Goal: Task Accomplishment & Management: Use online tool/utility

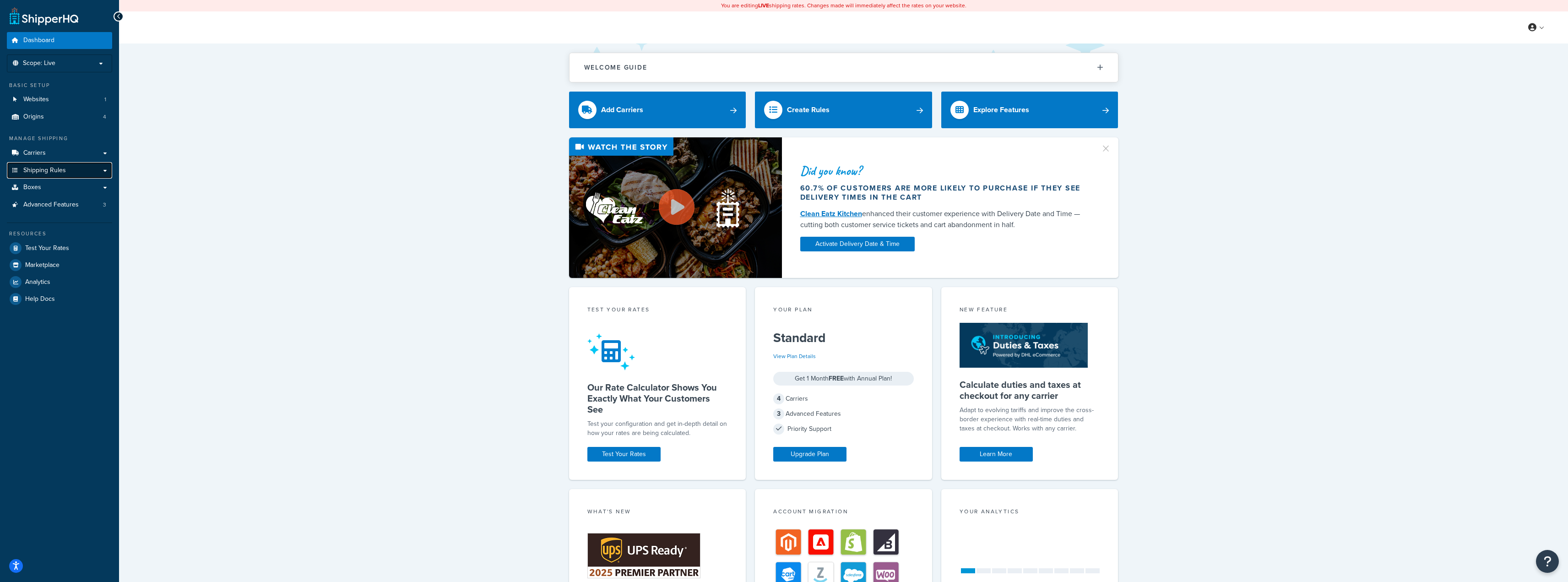
click at [40, 170] on span "Shipping Rules" at bounding box center [44, 170] width 43 height 8
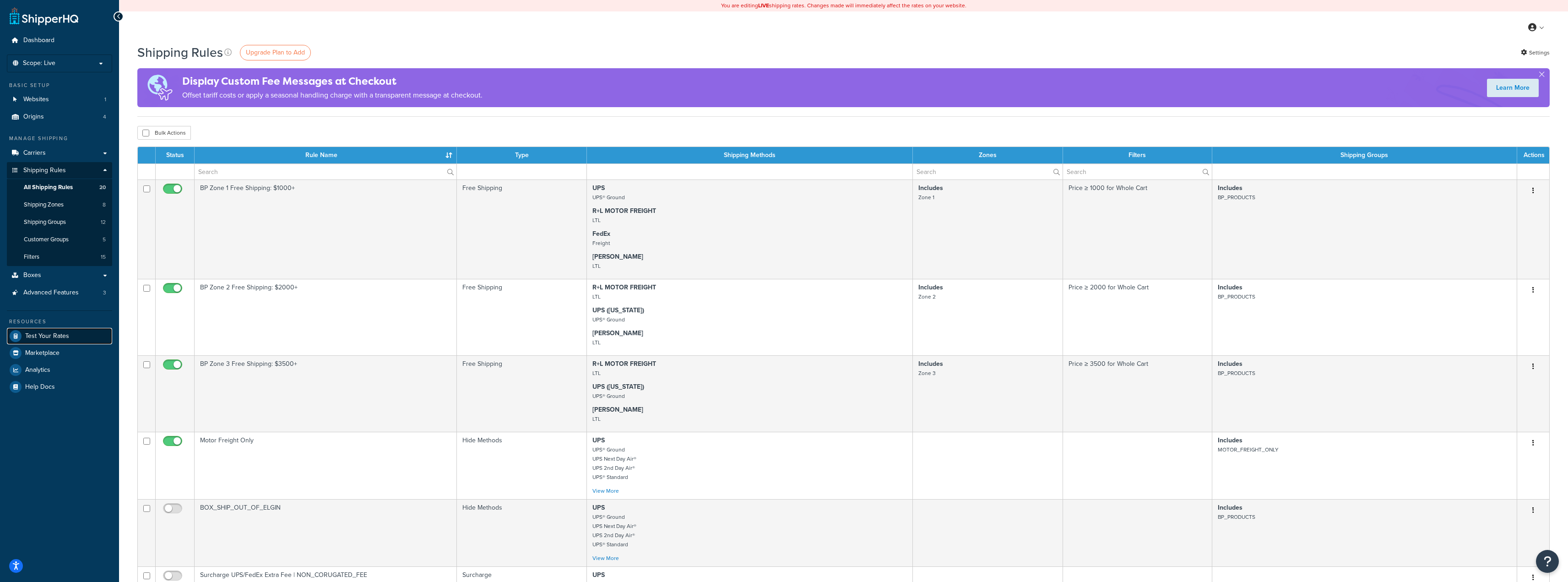
click at [55, 333] on span "Test Your Rates" at bounding box center [47, 336] width 44 height 8
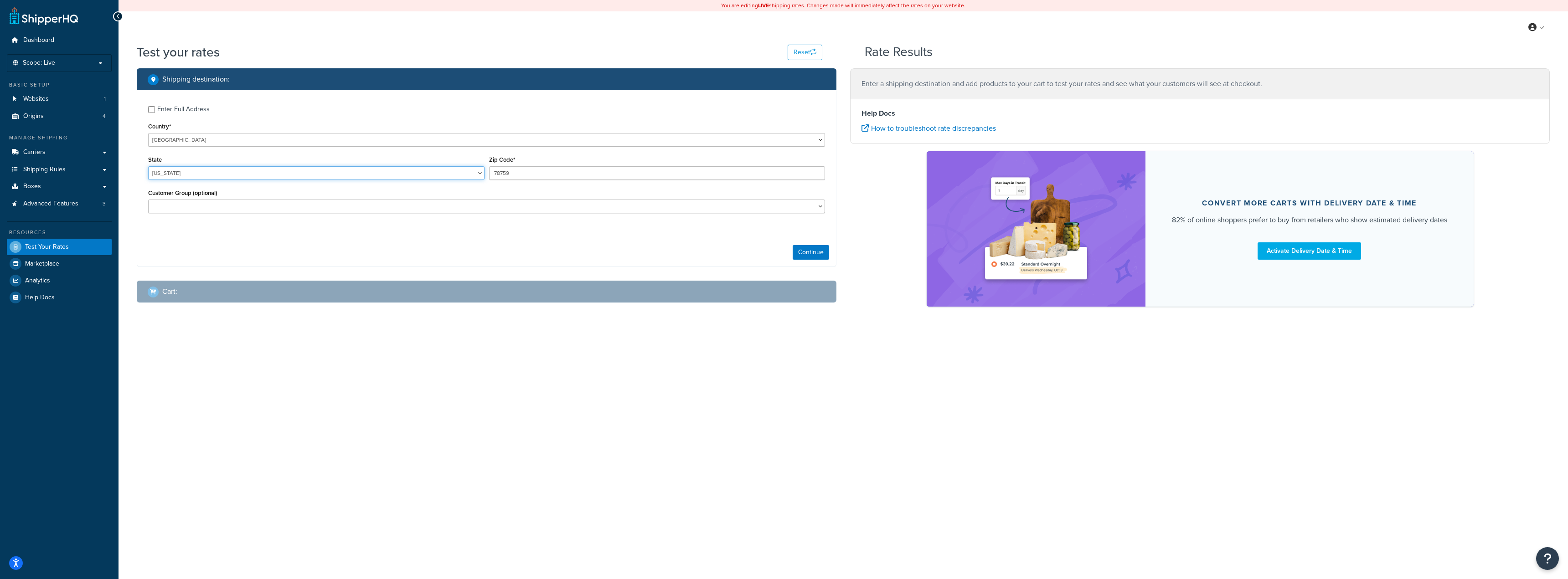
click at [176, 177] on select "[US_STATE] [US_STATE] [US_STATE] [US_STATE] [US_STATE] Armed Forces Americas Ar…" at bounding box center [316, 173] width 336 height 14
select select "NE"
click at [148, 167] on select "Alabama Alaska American Samoa Arizona Arkansas Armed Forces Americas Armed Forc…" at bounding box center [316, 173] width 336 height 14
drag, startPoint x: 545, startPoint y: 176, endPoint x: 312, endPoint y: 162, distance: 233.4
click at [312, 162] on div "State Alabama Alaska American Samoa Arizona Arkansas Armed Forces Americas Arme…" at bounding box center [487, 170] width 681 height 33
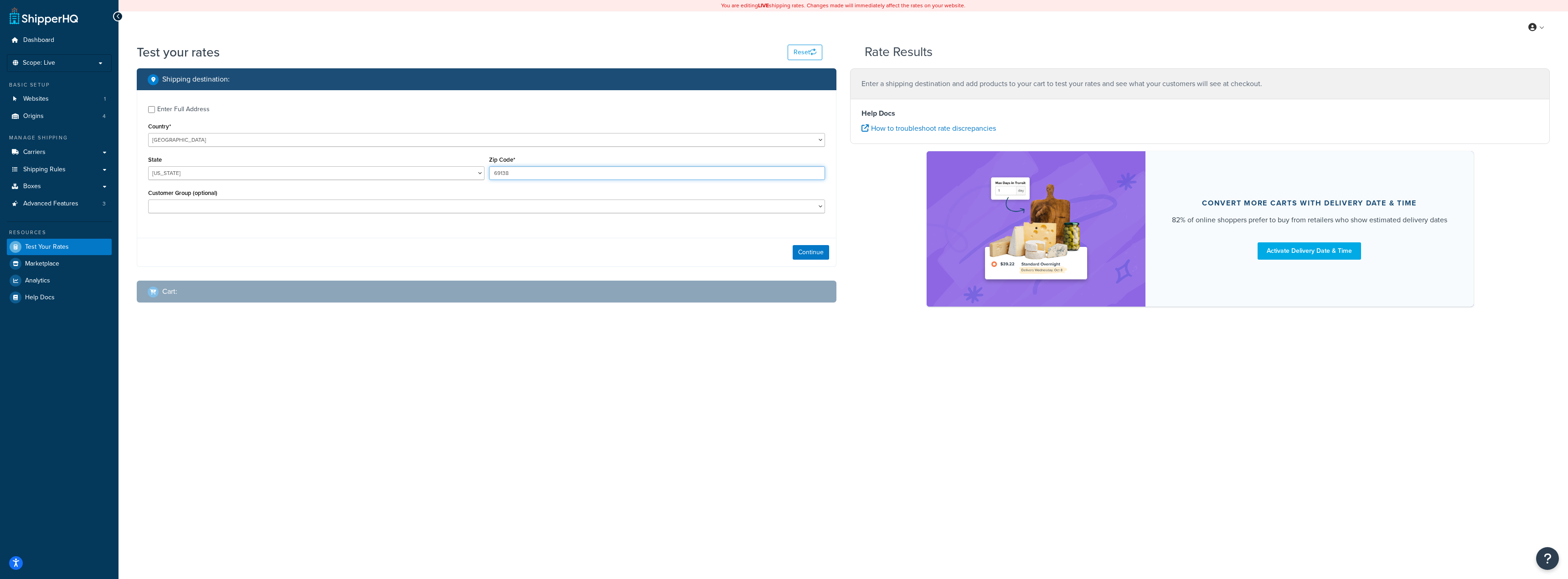
type input "69138"
click at [324, 265] on div "Continue" at bounding box center [487, 251] width 698 height 29
click at [806, 246] on button "Continue" at bounding box center [811, 252] width 36 height 15
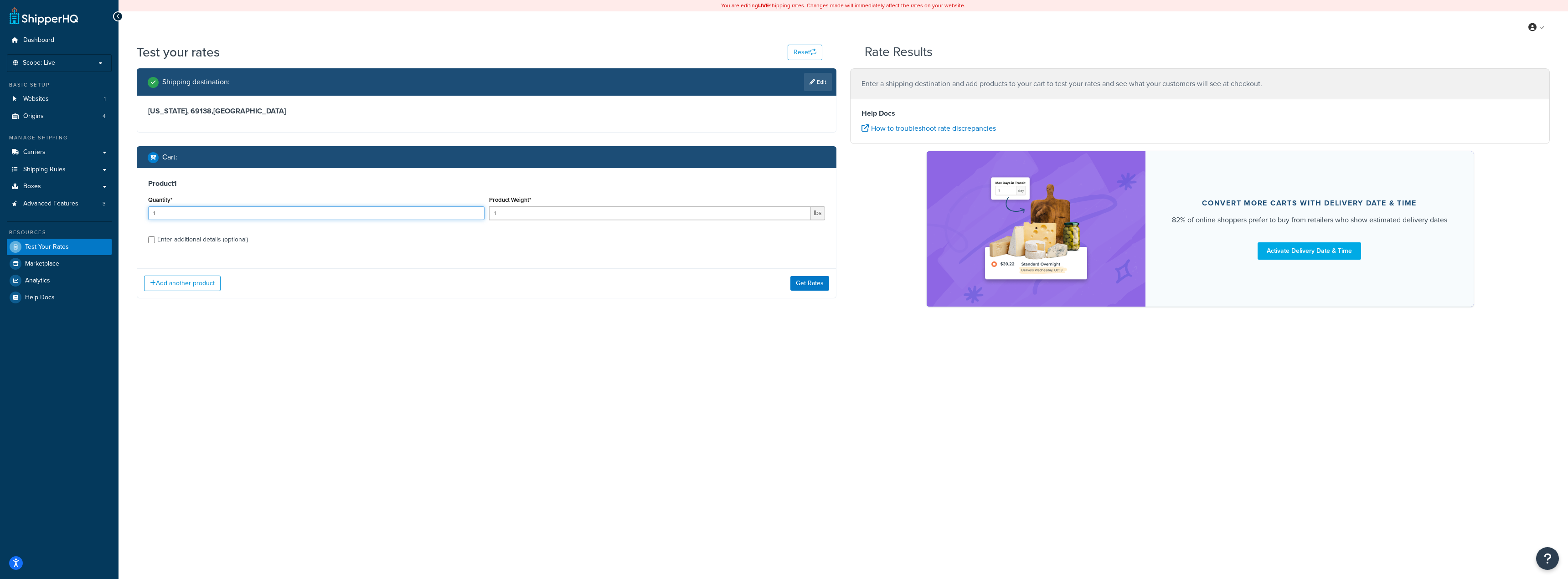
drag, startPoint x: 92, startPoint y: 217, endPoint x: 53, endPoint y: 215, distance: 39.1
click at [53, 215] on div "Dashboard Scope: Live Basic Setup Websites 1 Origins 4 Manage Shipping Carriers…" at bounding box center [784, 290] width 1568 height 579
type input "5"
drag, startPoint x: 551, startPoint y: 208, endPoint x: 465, endPoint y: 207, distance: 86.0
click at [470, 210] on div "Quantity* 5 Product Weight* 1 lbs" at bounding box center [487, 210] width 681 height 33
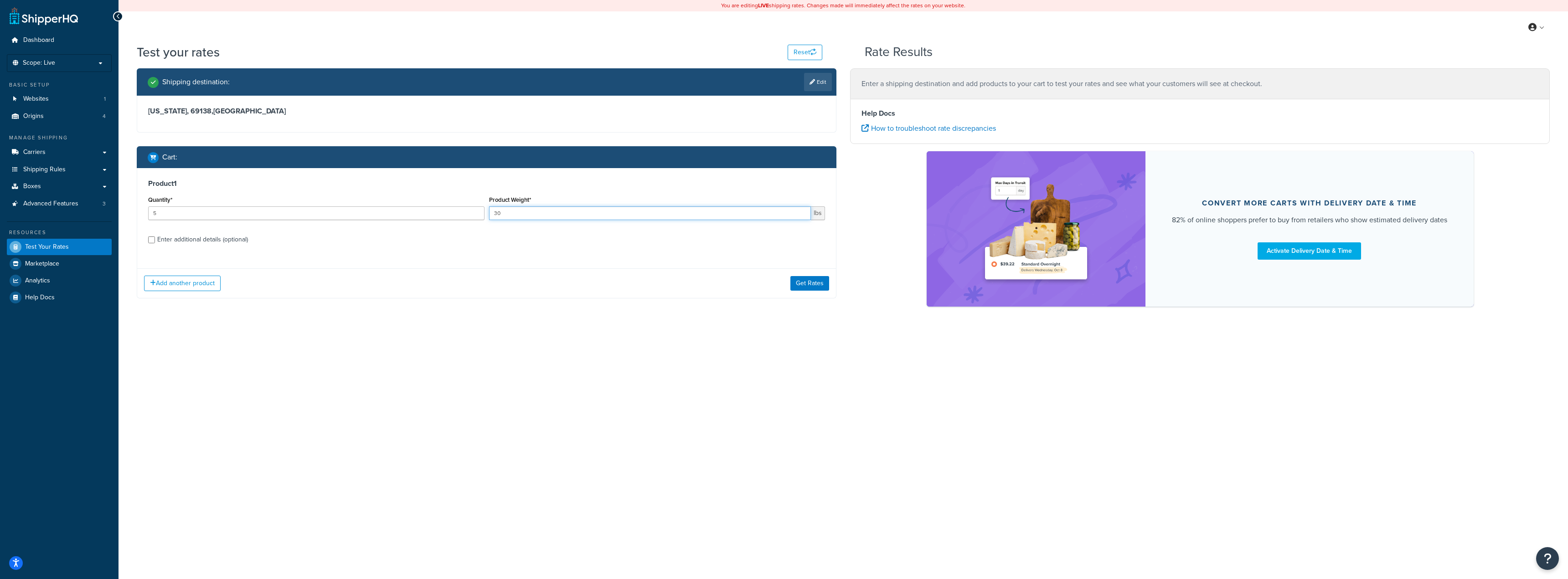
type input "30"
click at [183, 237] on div "Enter additional details (optional)" at bounding box center [202, 239] width 91 height 13
click at [155, 237] on input "Enter additional details (optional)" at bounding box center [151, 240] width 7 height 7
checkbox input "true"
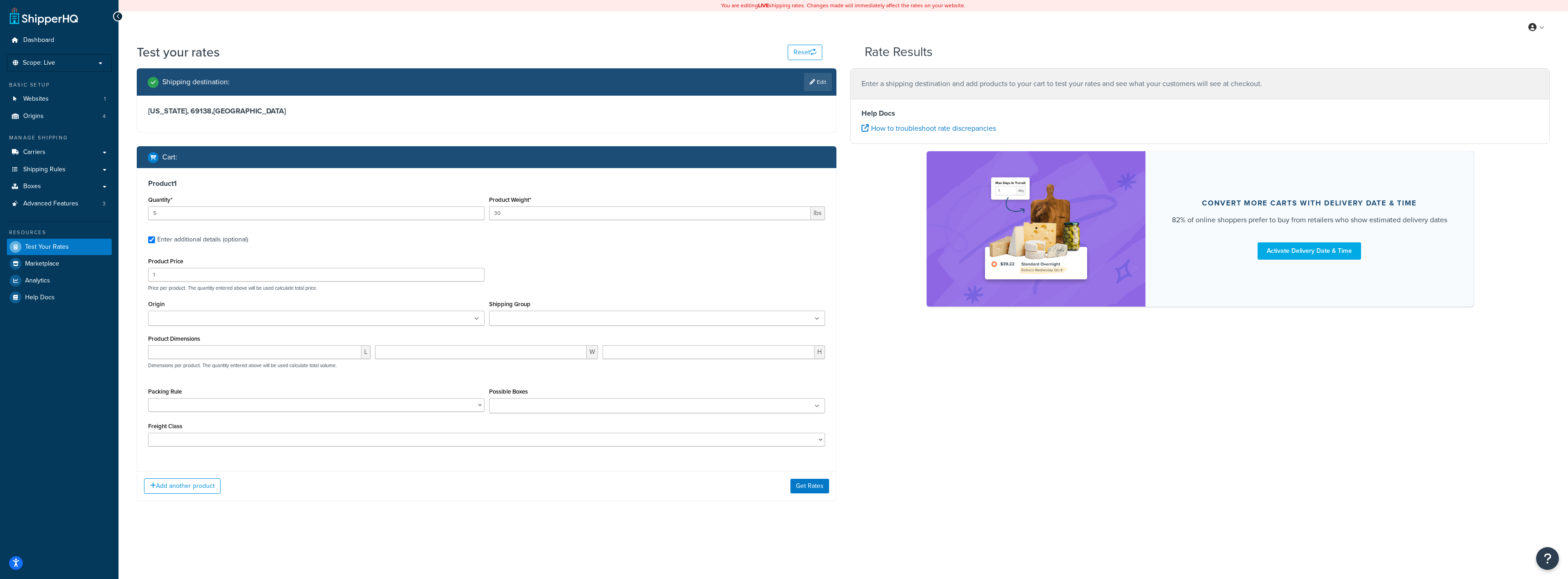
click at [246, 318] on ul at bounding box center [316, 318] width 336 height 15
click at [529, 315] on input "Shipping Group" at bounding box center [532, 319] width 80 height 10
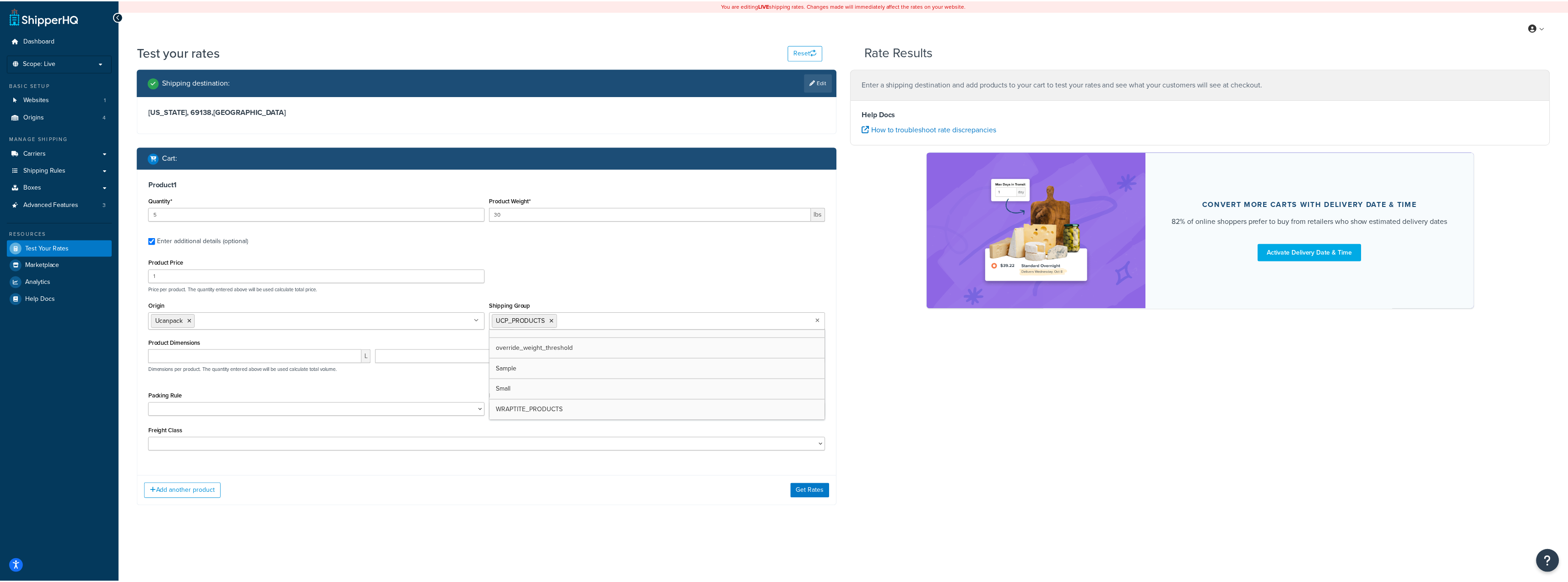
scroll to position [115, 0]
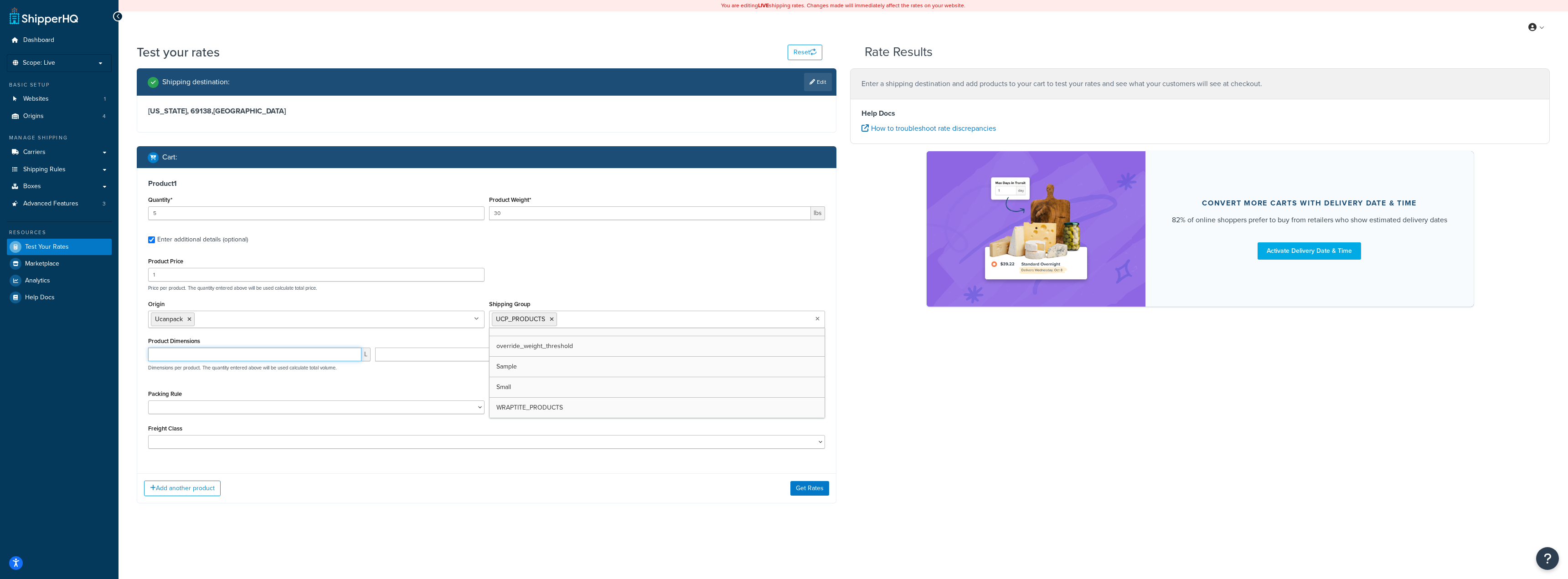
click at [200, 358] on input "number" at bounding box center [254, 354] width 214 height 14
type input "40"
type input "23"
type input "7"
click at [437, 389] on div "Packing Rule Default Packing Rule Pack Separately SHQ_CUSTOM TEST USE_SET_BOX" at bounding box center [316, 401] width 336 height 27
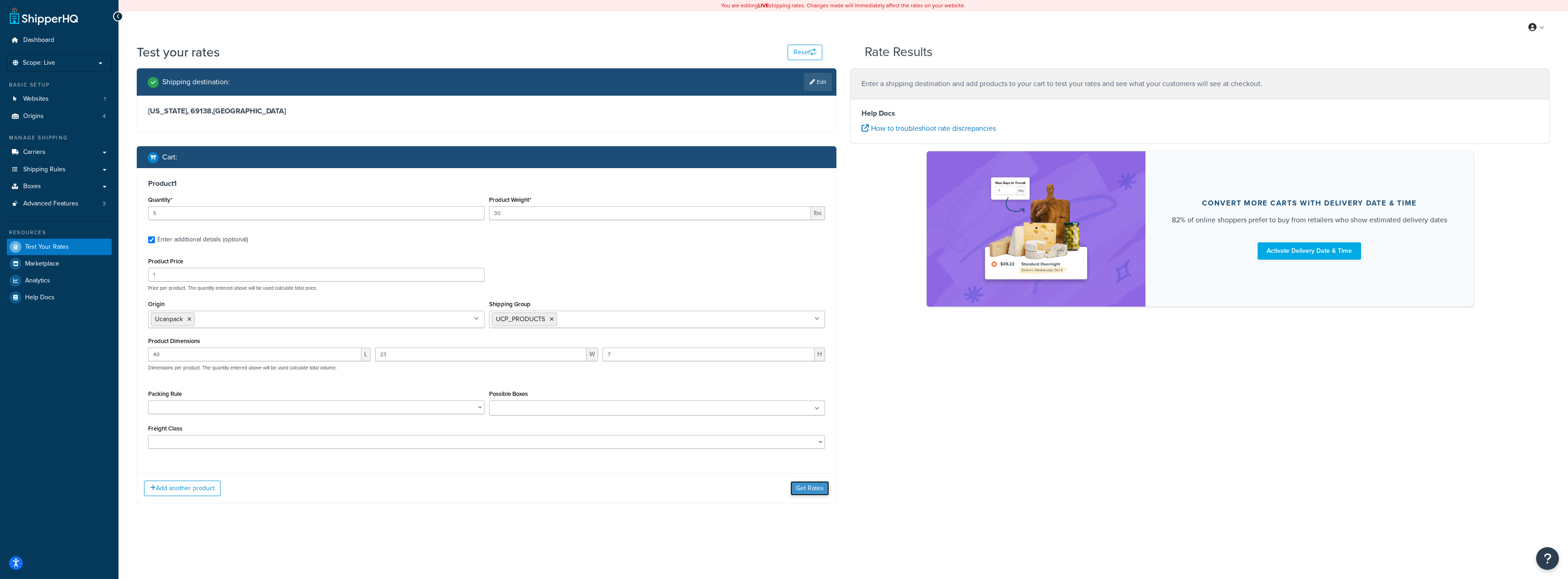
click at [821, 489] on button "Get Rates" at bounding box center [809, 488] width 39 height 15
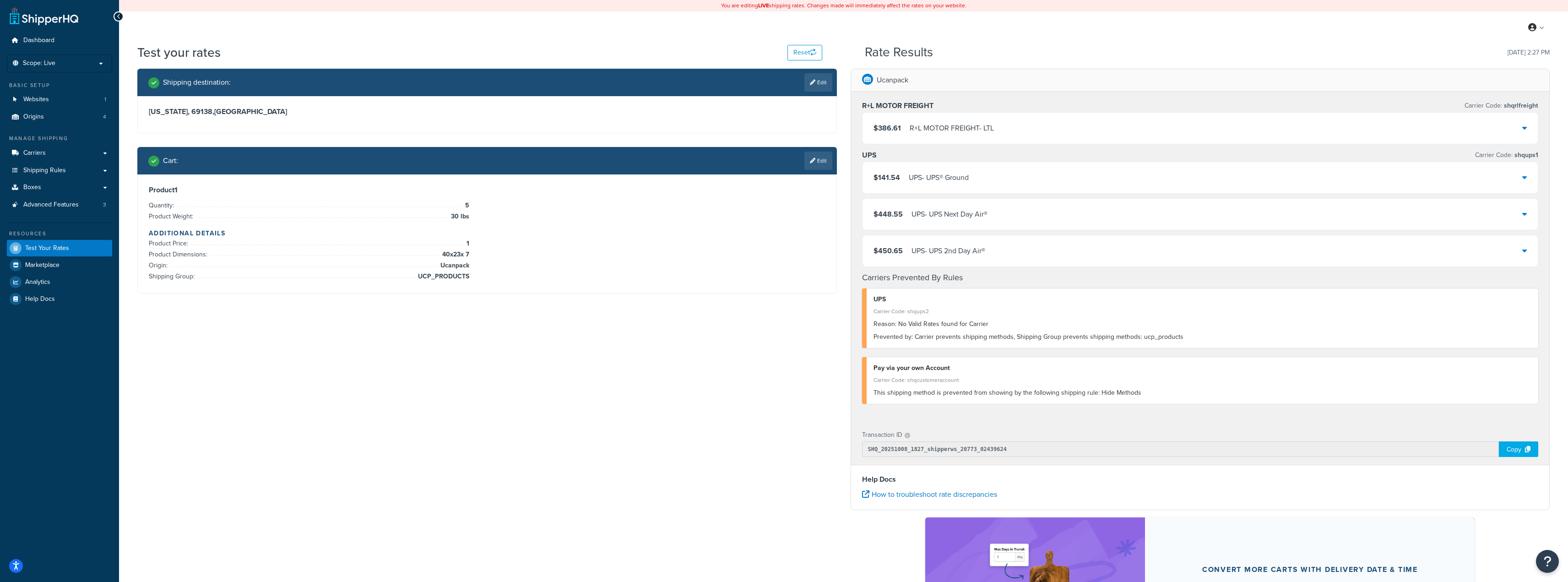
click at [909, 175] on div "UPS - UPS® Ground" at bounding box center [939, 177] width 60 height 13
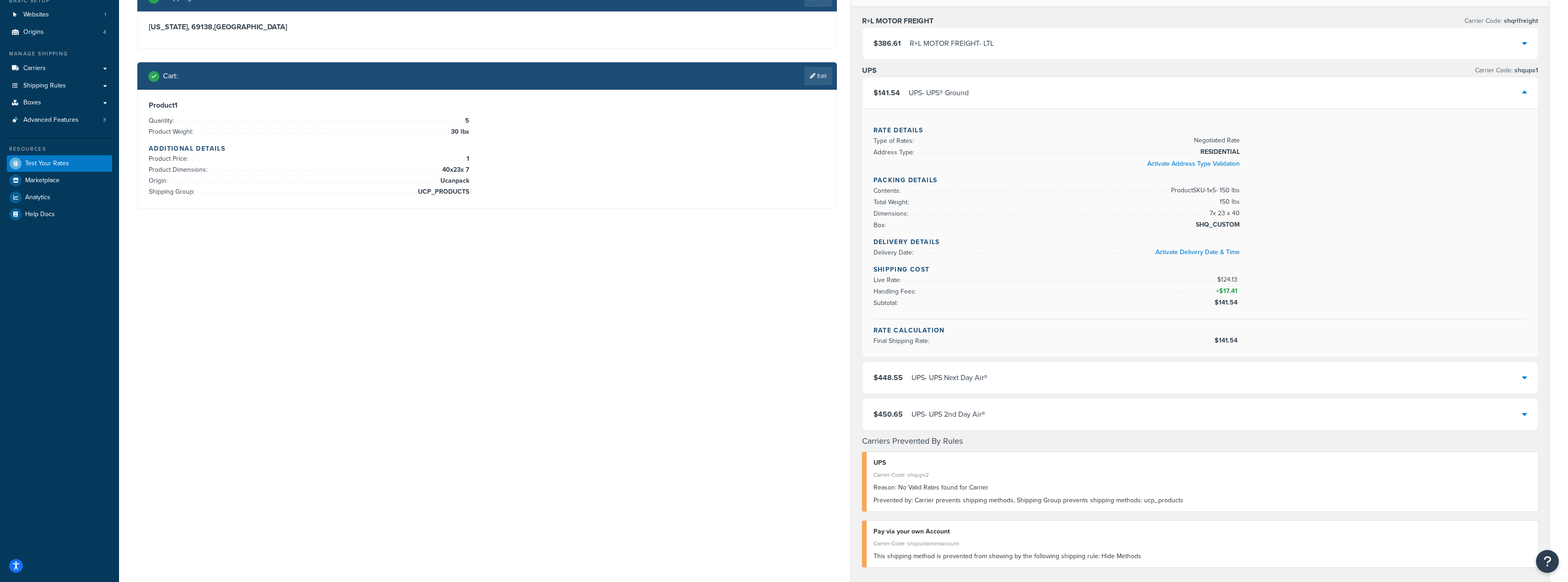
scroll to position [91, 0]
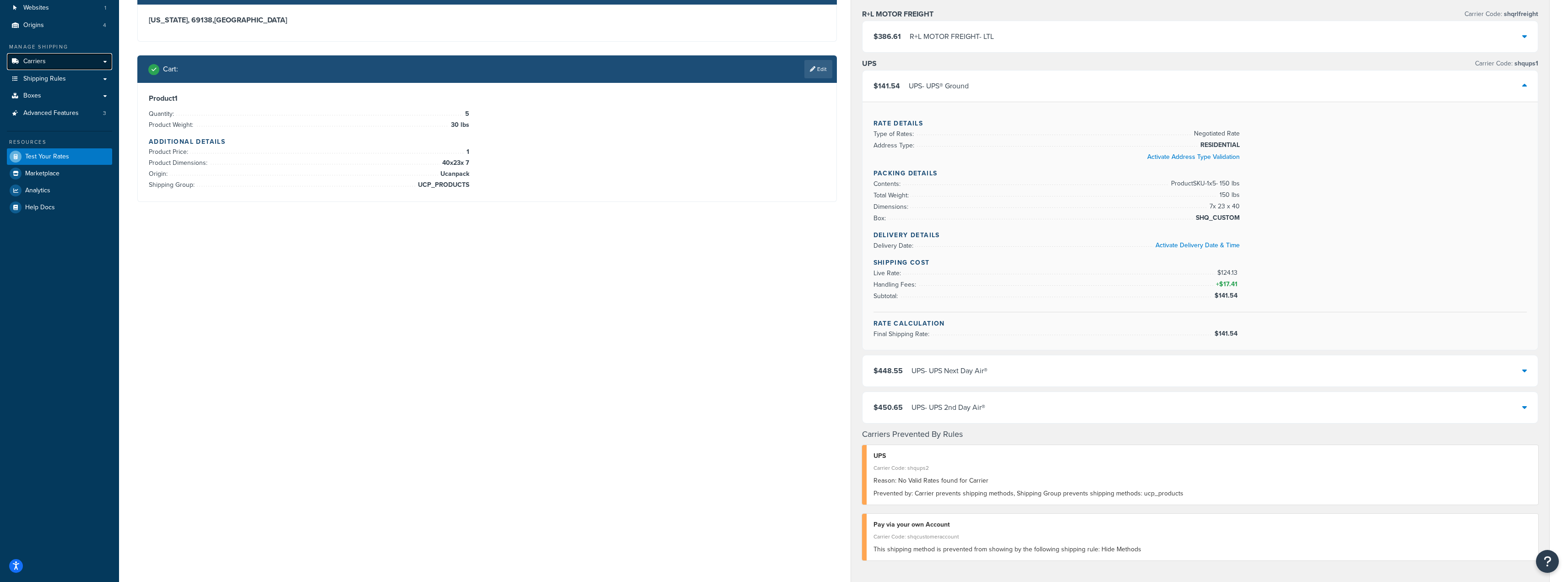
click at [49, 62] on link "Carriers" at bounding box center [59, 62] width 105 height 17
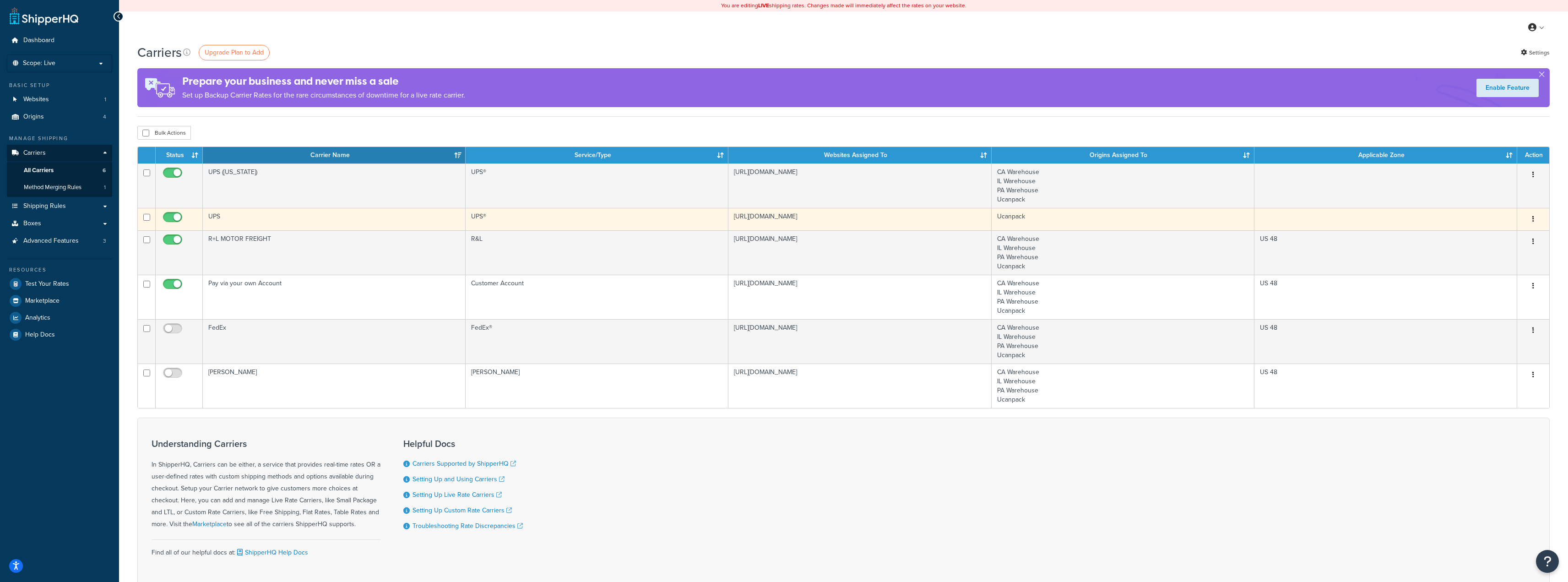
click at [267, 222] on td "UPS" at bounding box center [334, 219] width 263 height 23
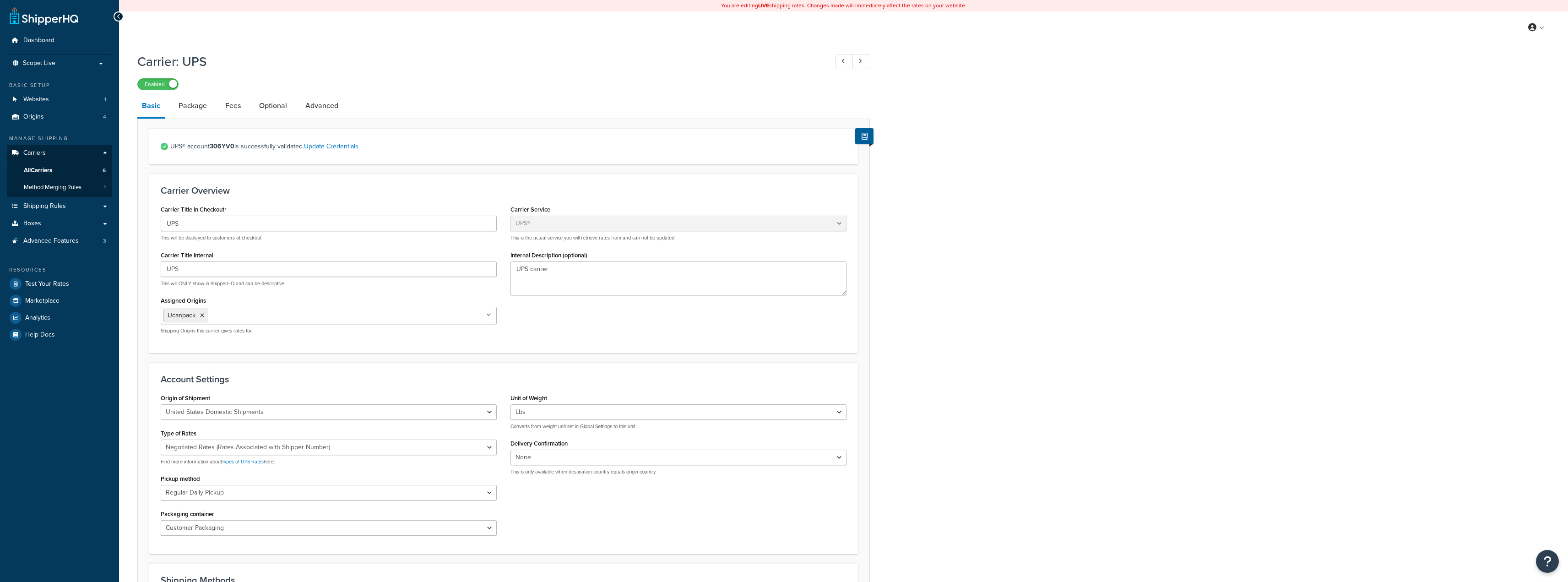
select select "ups"
click at [192, 104] on link "Package" at bounding box center [192, 105] width 37 height 22
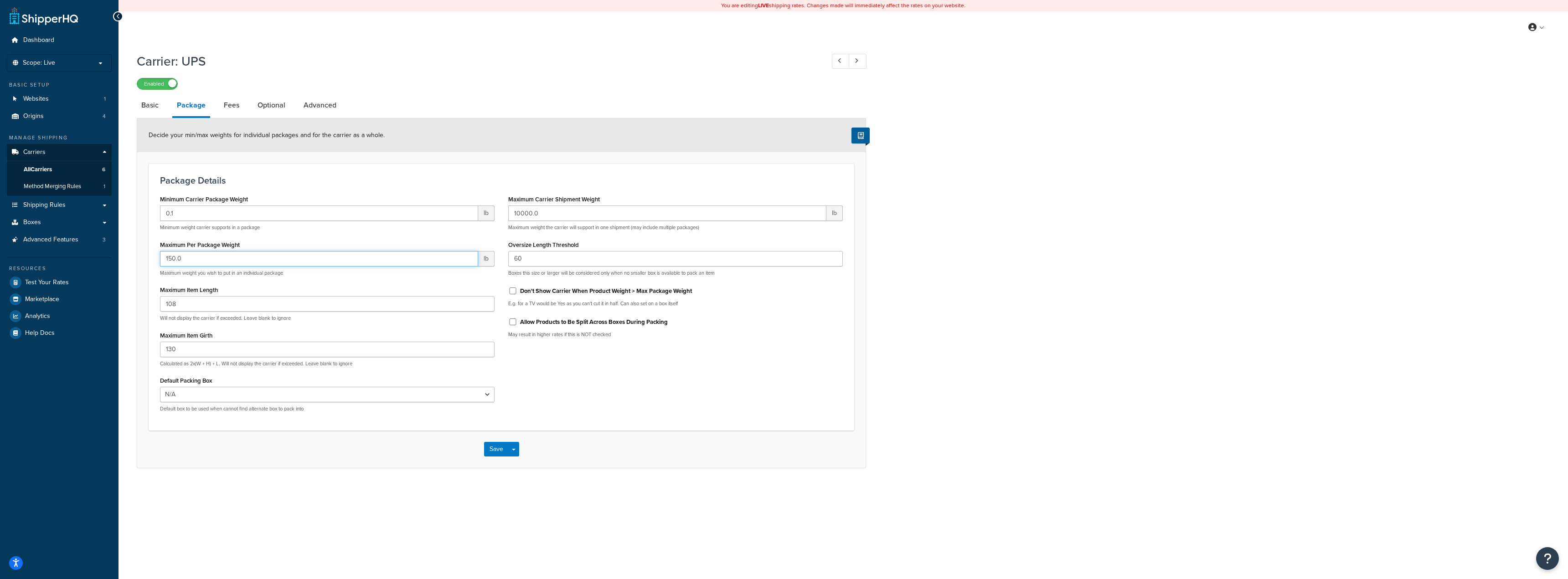
drag, startPoint x: 189, startPoint y: 260, endPoint x: 33, endPoint y: 248, distance: 156.5
click at [33, 248] on div "Dashboard Scope: Live Basic Setup Websites 1 Origins 4 Manage Shipping Carriers…" at bounding box center [784, 290] width 1568 height 579
type input "149"
drag, startPoint x: 507, startPoint y: 515, endPoint x: 496, endPoint y: 486, distance: 31.0
click at [507, 515] on div "You are editing LIVE shipping rates. Changes made will immediately affect the r…" at bounding box center [843, 290] width 1450 height 579
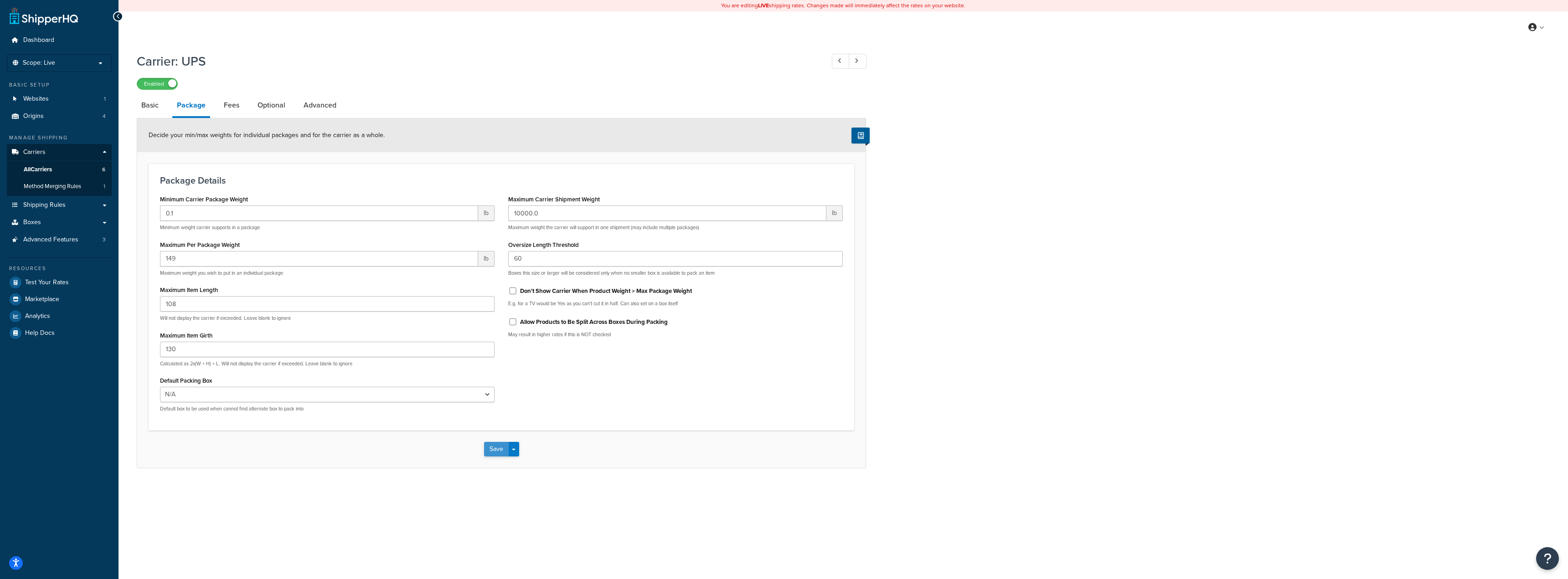
click at [496, 455] on button "Save" at bounding box center [496, 449] width 24 height 15
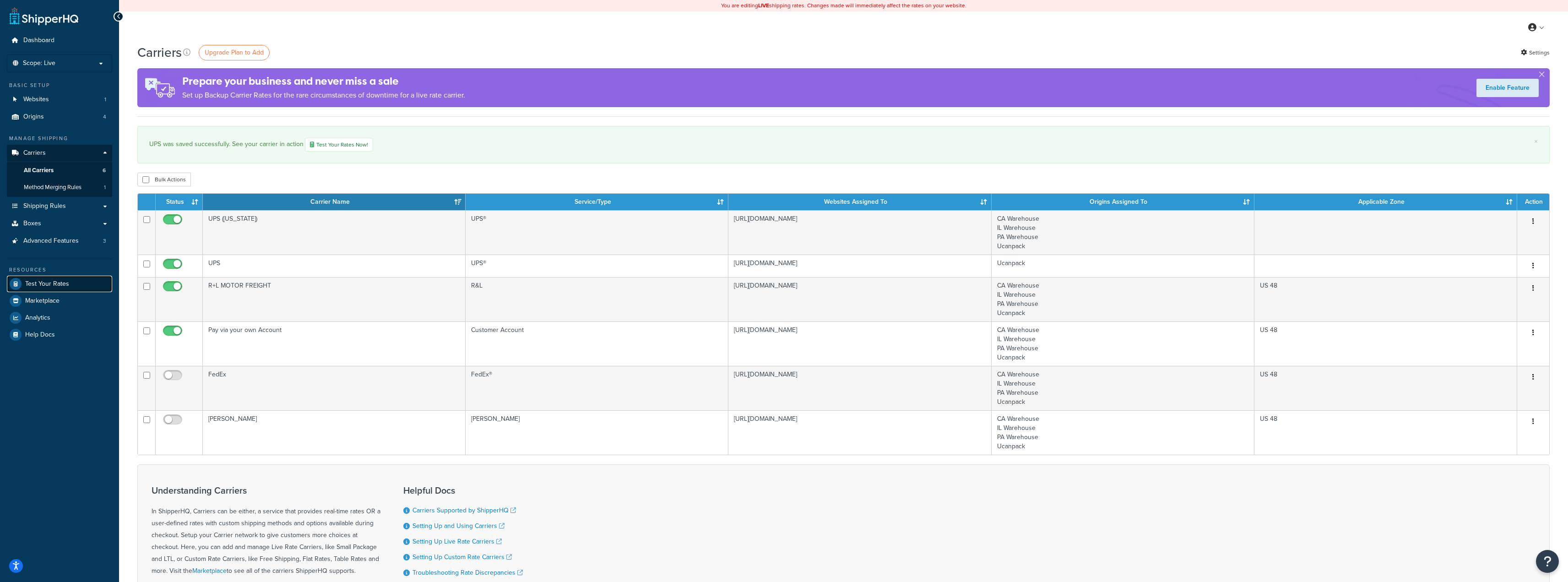
click at [49, 291] on link "Test Your Rates" at bounding box center [59, 283] width 105 height 17
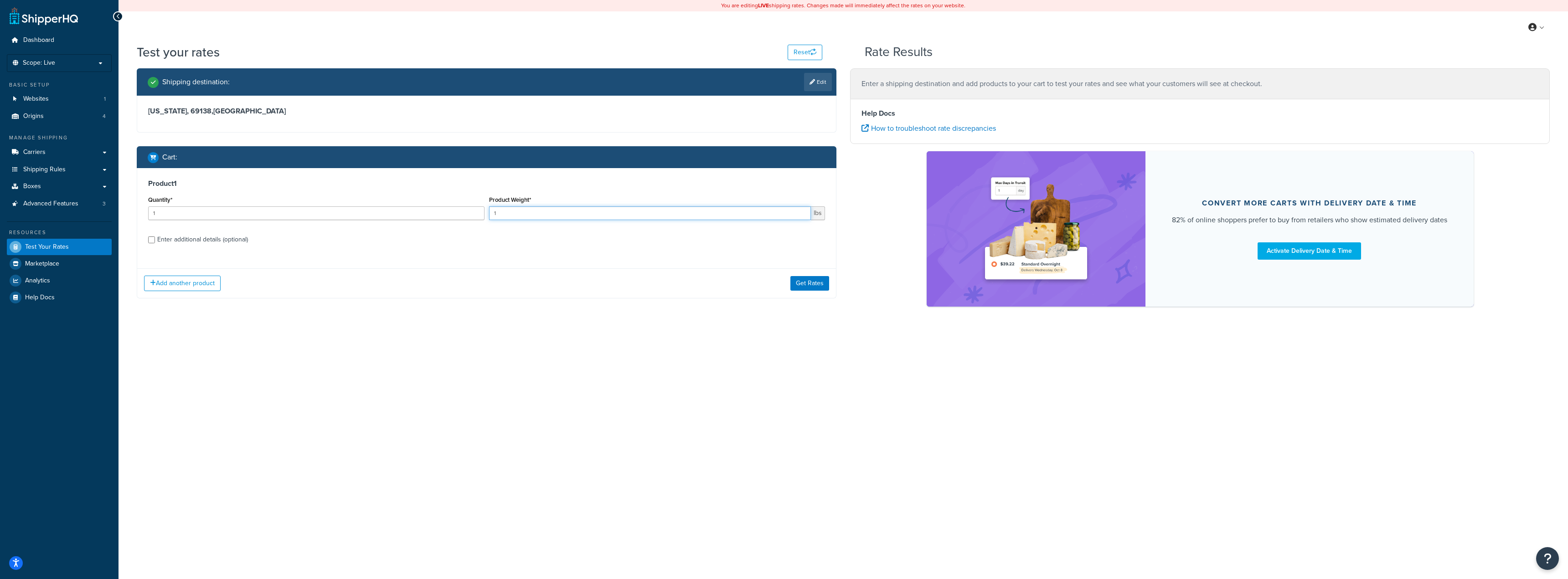
drag, startPoint x: 532, startPoint y: 213, endPoint x: 354, endPoint y: 196, distance: 178.8
click at [354, 196] on div "Quantity* 1 Product Weight* 1 lbs" at bounding box center [487, 210] width 681 height 33
type input "30"
drag, startPoint x: 307, startPoint y: 241, endPoint x: 153, endPoint y: 213, distance: 156.5
click at [306, 240] on label "Enter additional details (optional)" at bounding box center [491, 239] width 667 height 15
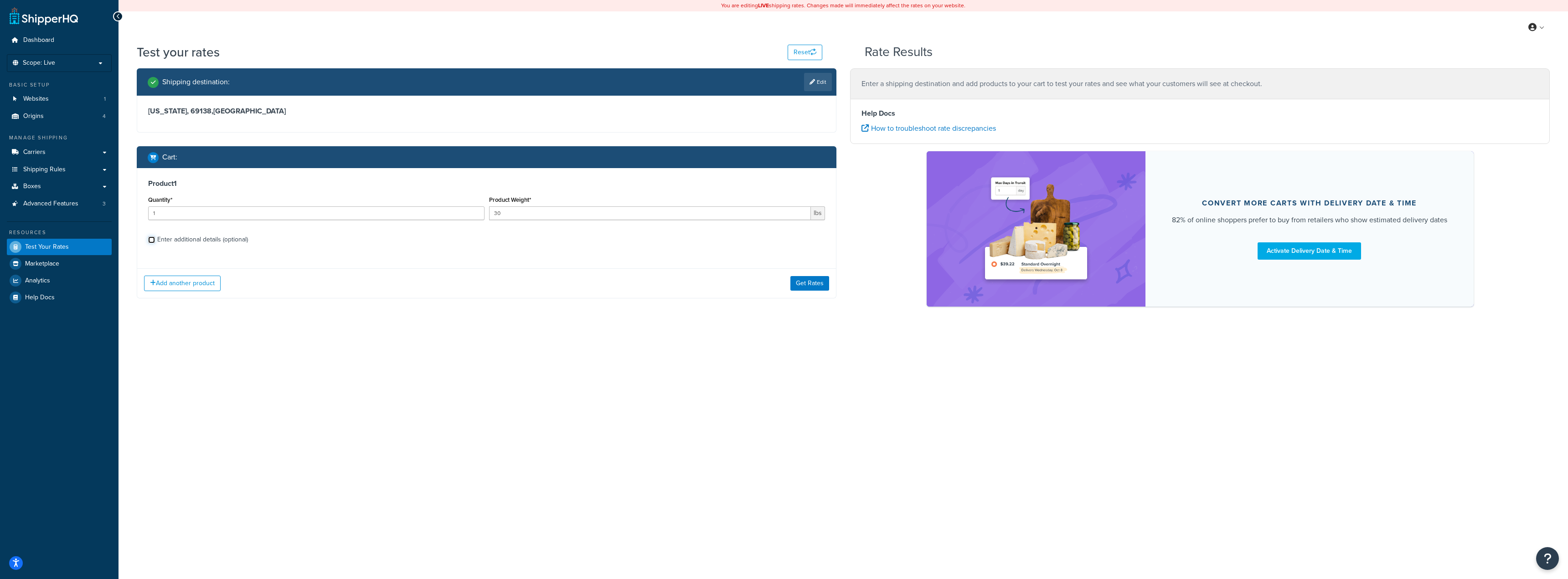
click at [155, 240] on input "Enter additional details (optional)" at bounding box center [151, 240] width 7 height 7
checkbox input "true"
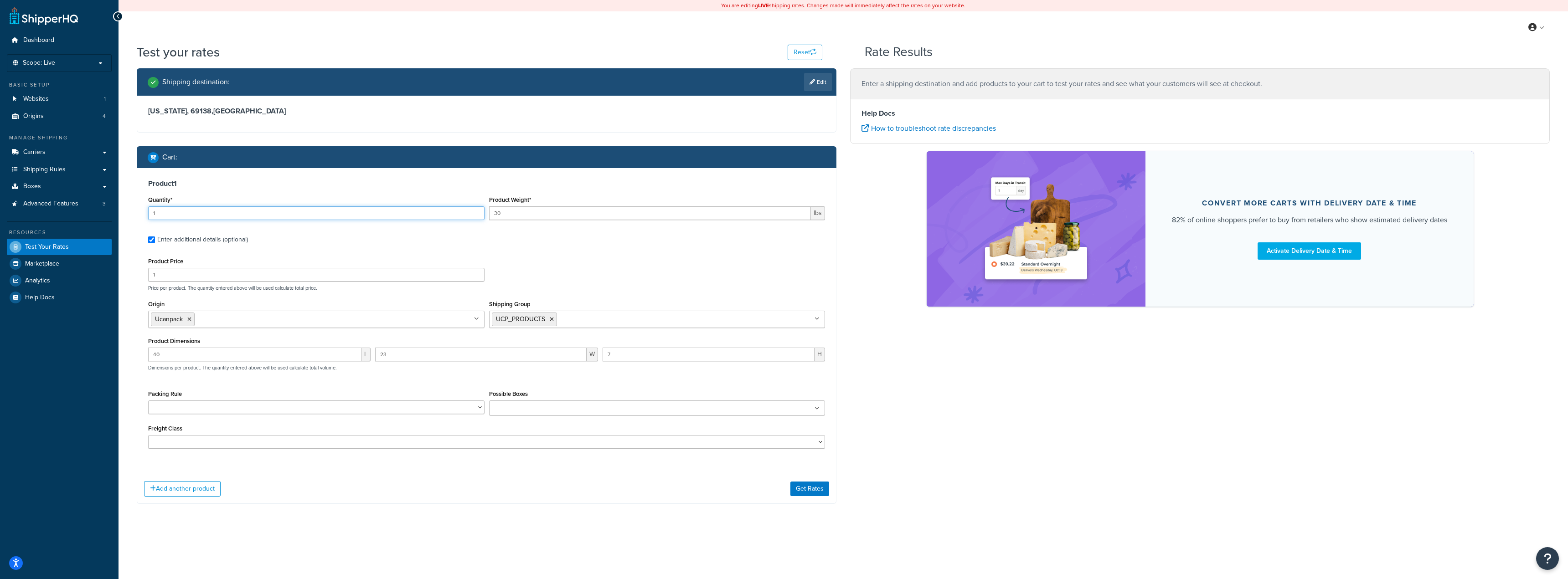
drag, startPoint x: 180, startPoint y: 213, endPoint x: 115, endPoint y: 212, distance: 65.0
click at [115, 212] on div "Dashboard Scope: Live Basic Setup Websites 1 Origins 4 Manage Shipping Carriers…" at bounding box center [784, 290] width 1568 height 579
type input "5"
click at [409, 241] on label "Enter additional details (optional)" at bounding box center [491, 239] width 667 height 15
click at [155, 241] on input "Enter additional details (optional)" at bounding box center [151, 240] width 7 height 7
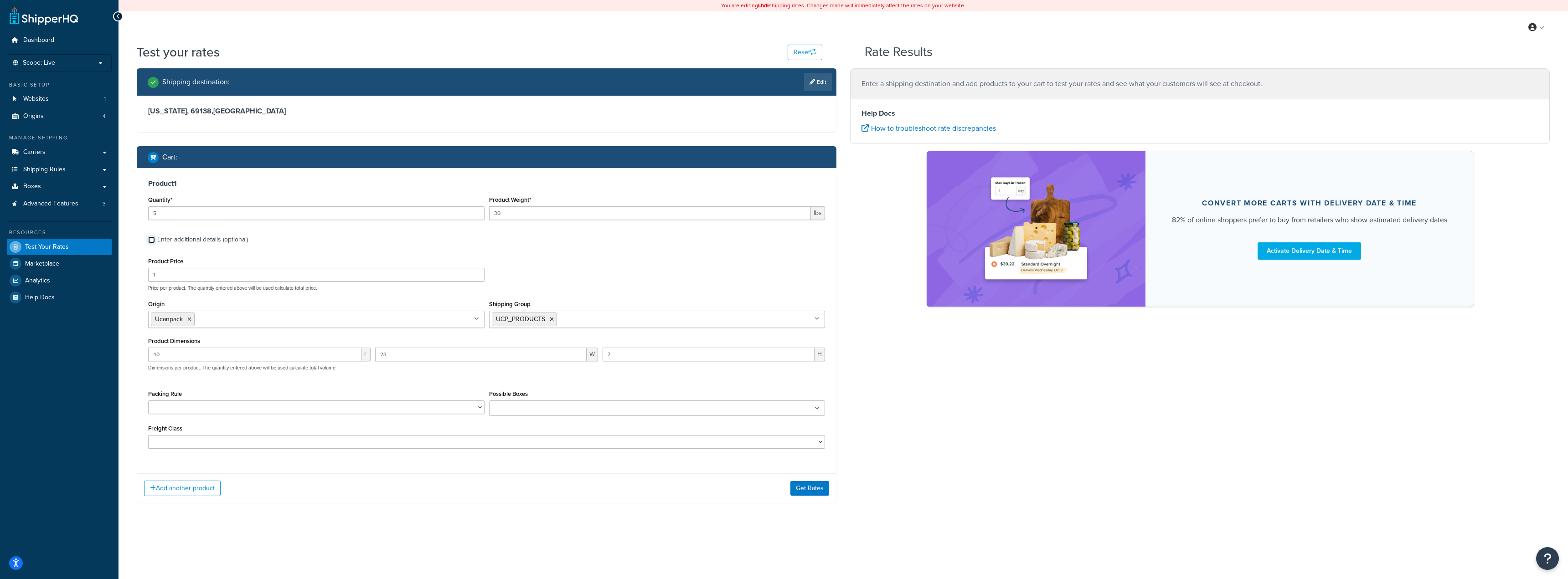
checkbox input "false"
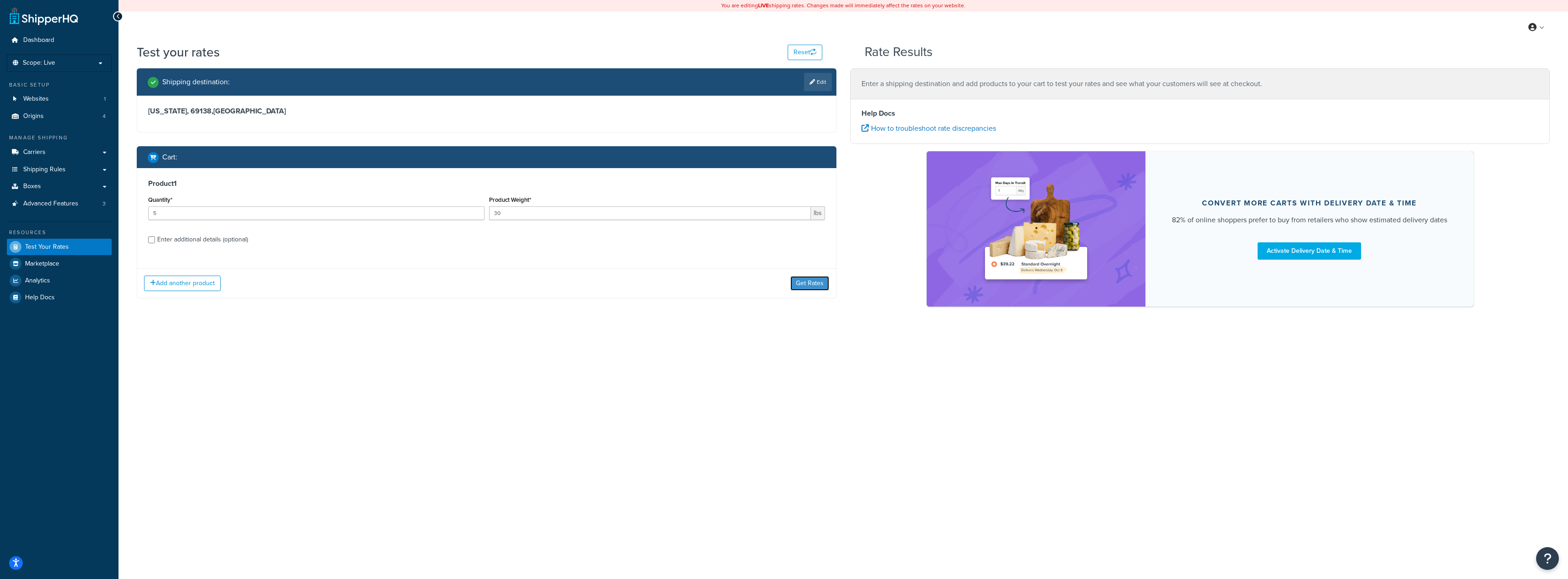
click at [825, 287] on button "Get Rates" at bounding box center [809, 283] width 39 height 15
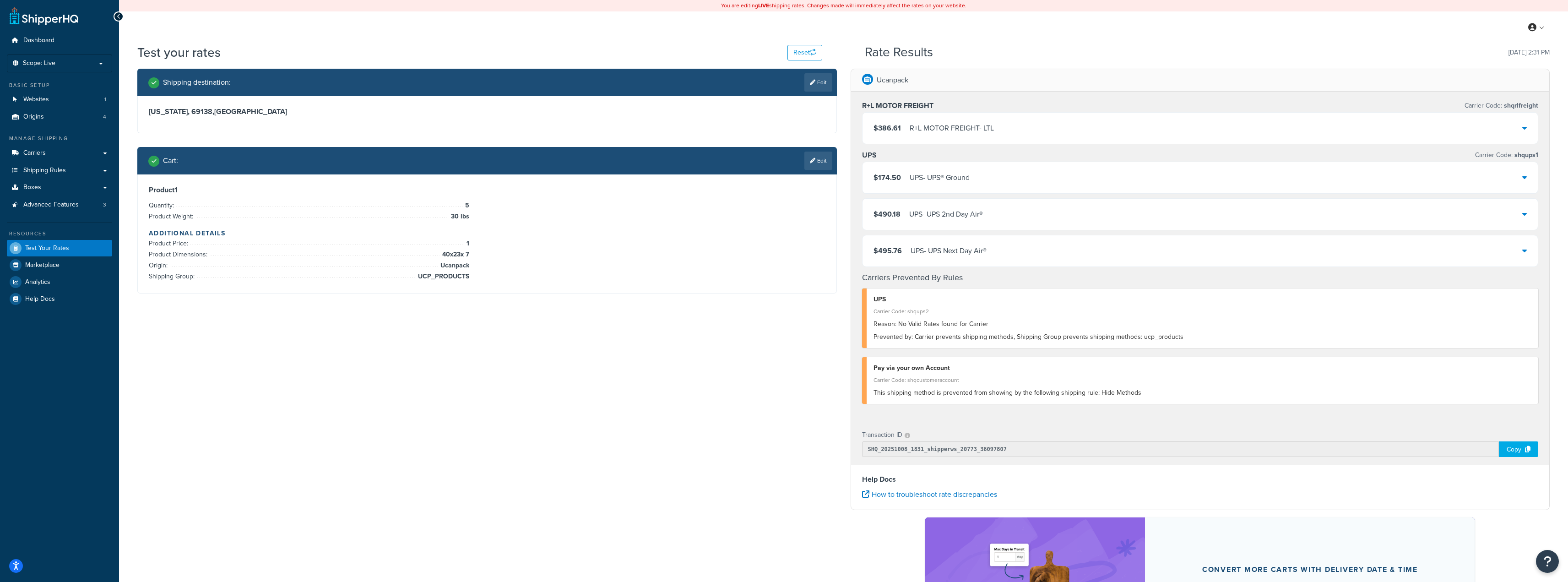
click at [885, 181] on span "$174.50" at bounding box center [887, 177] width 28 height 10
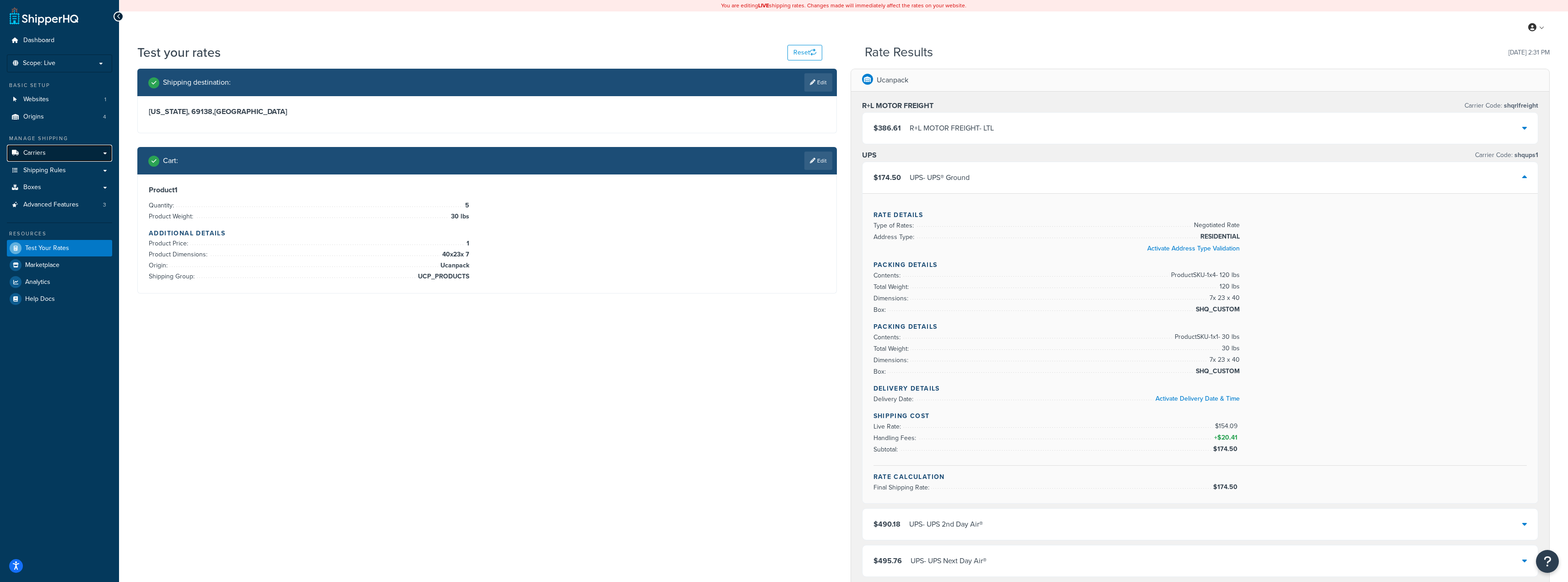
click at [55, 148] on link "Carriers" at bounding box center [59, 154] width 105 height 17
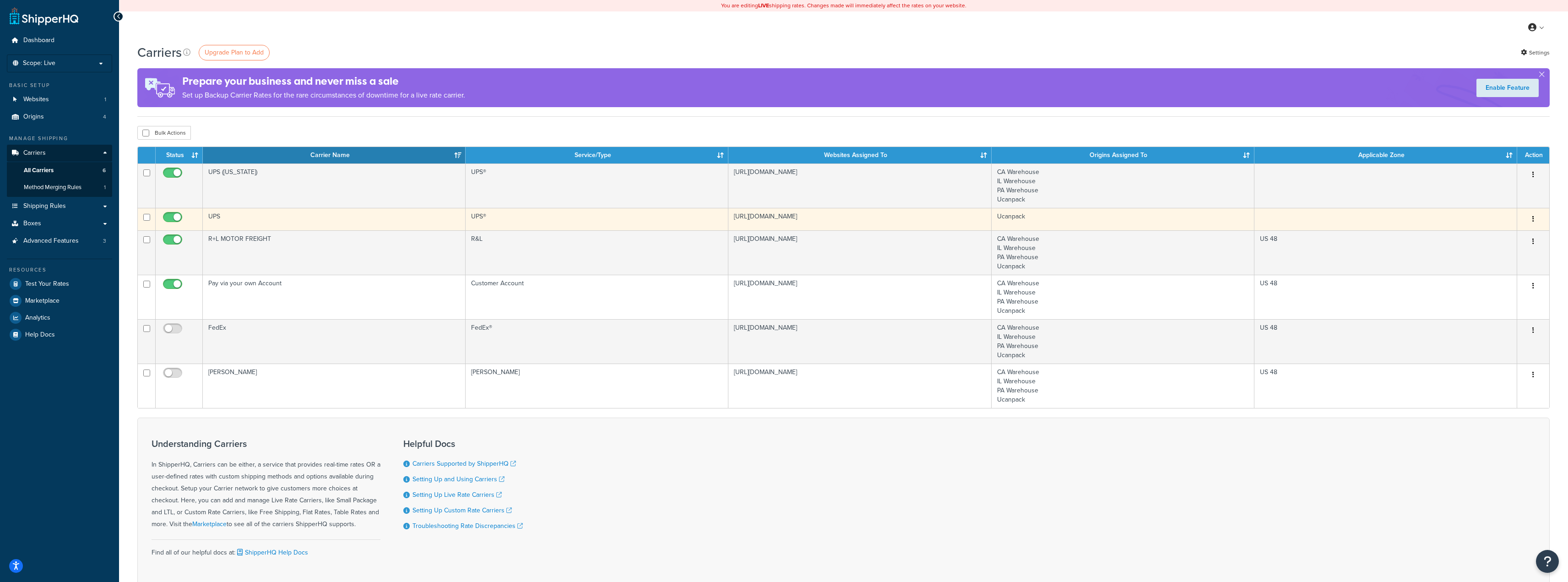
click at [228, 219] on td "UPS" at bounding box center [334, 219] width 263 height 23
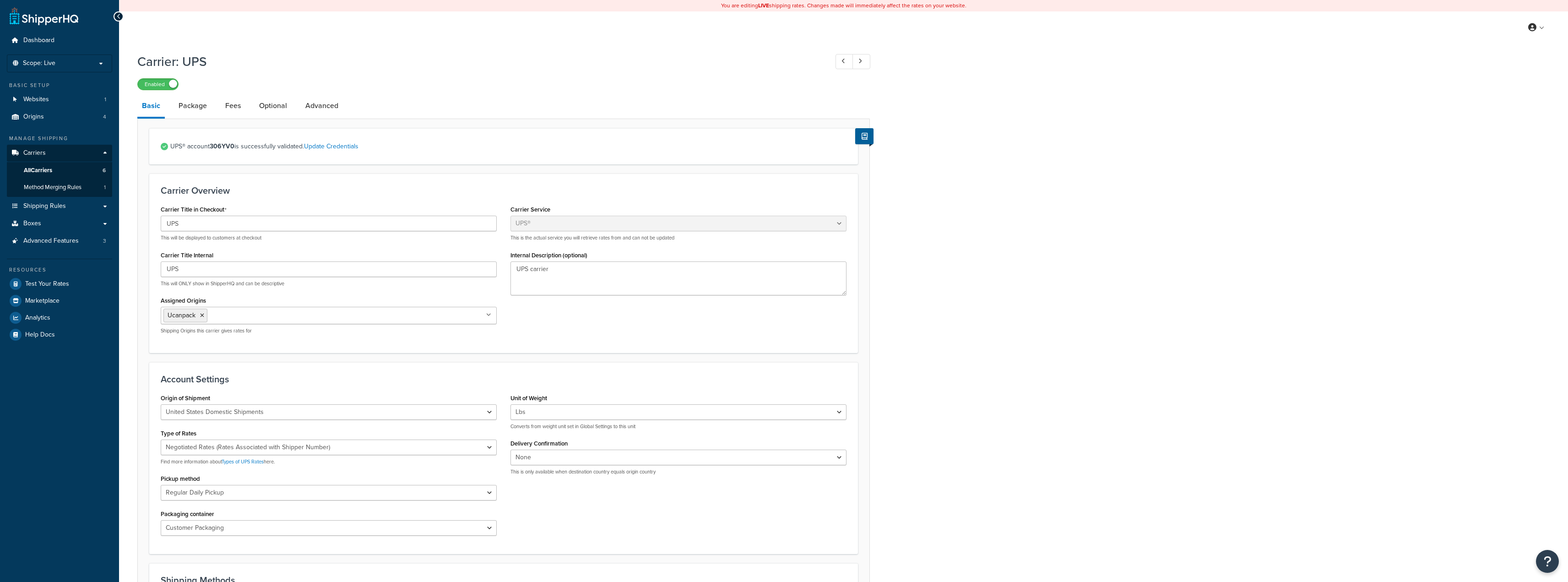
select select "ups"
click at [188, 108] on link "Package" at bounding box center [192, 105] width 37 height 22
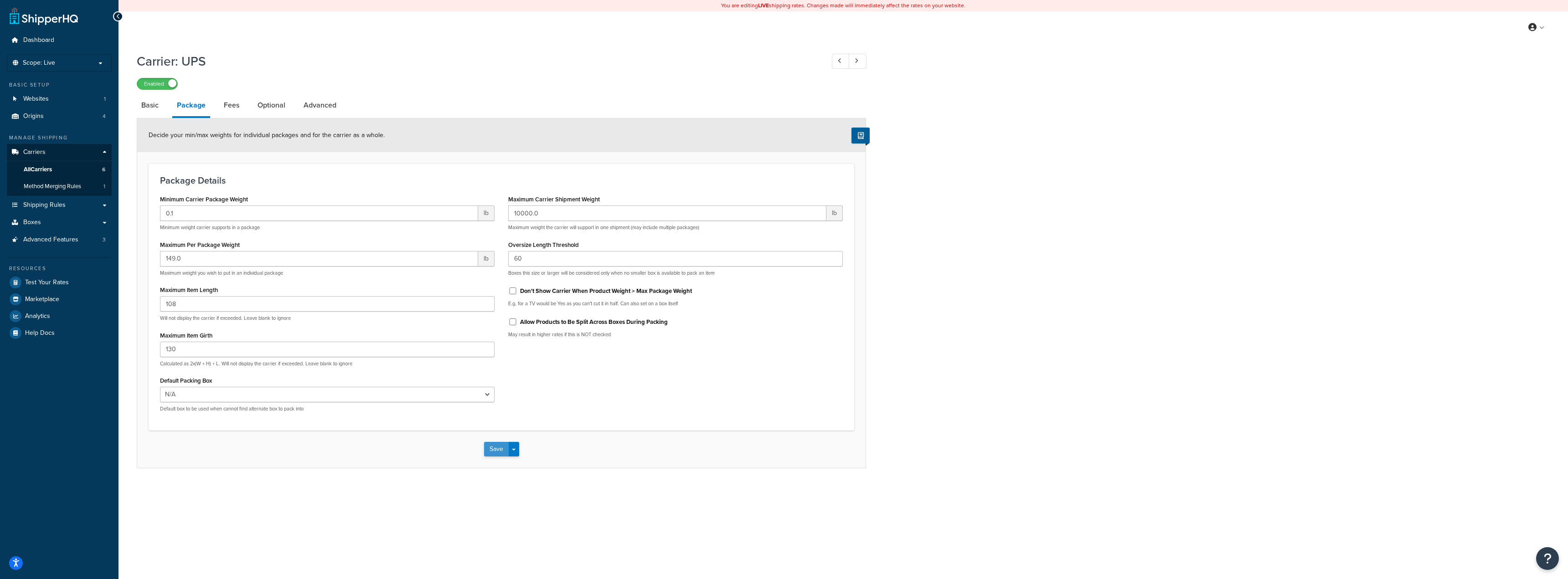
click at [490, 450] on button "Save" at bounding box center [496, 449] width 24 height 15
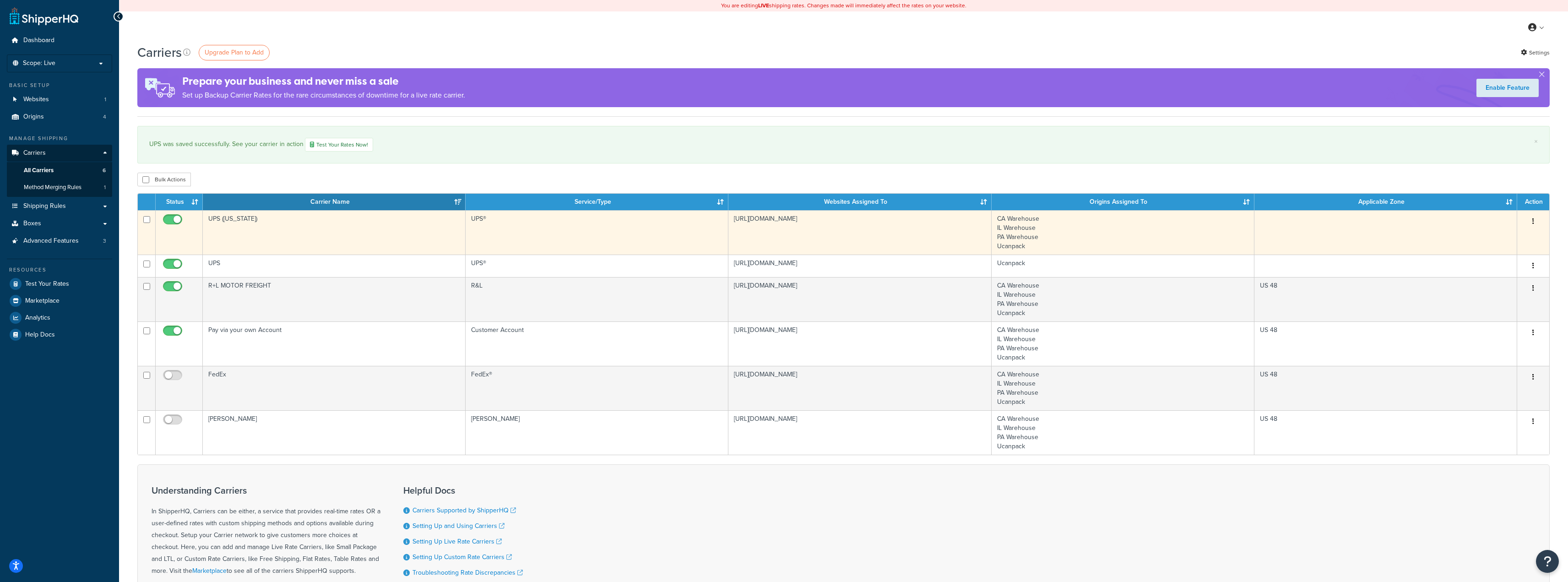
click at [229, 221] on td "UPS ([US_STATE])" at bounding box center [334, 232] width 263 height 44
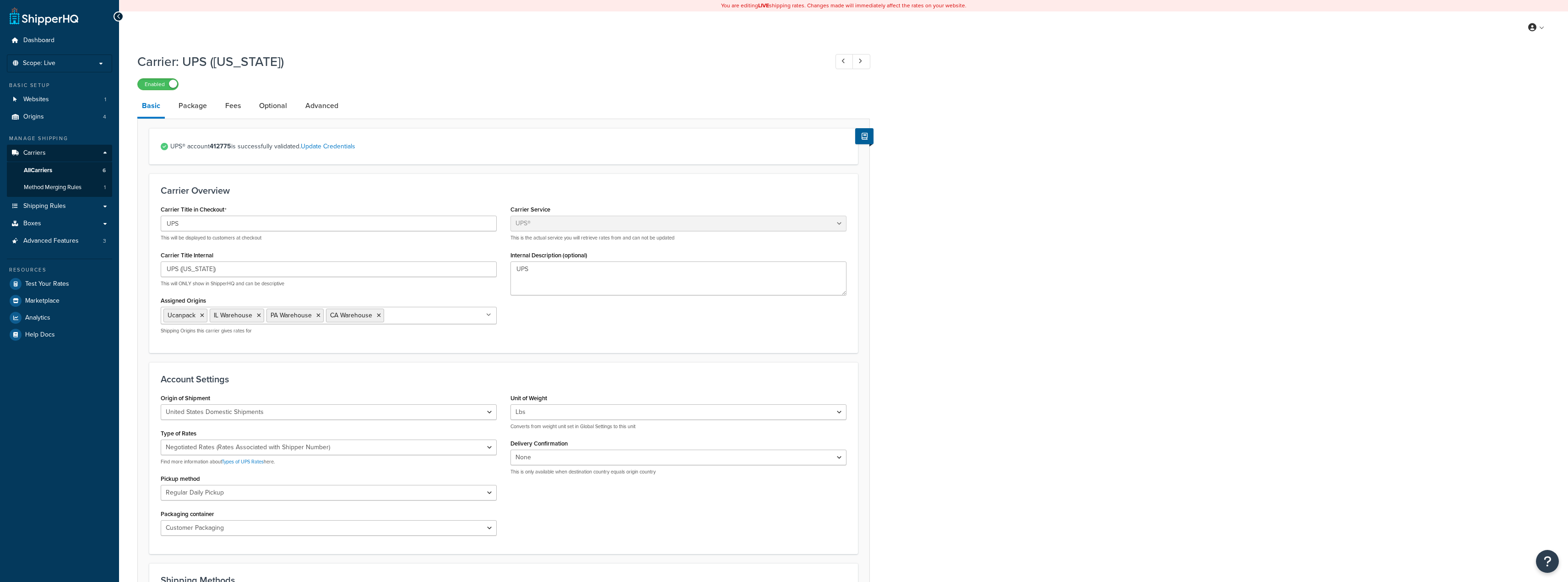
select select "ups"
click at [238, 109] on link "Fees" at bounding box center [233, 105] width 24 height 22
select select "AFTER"
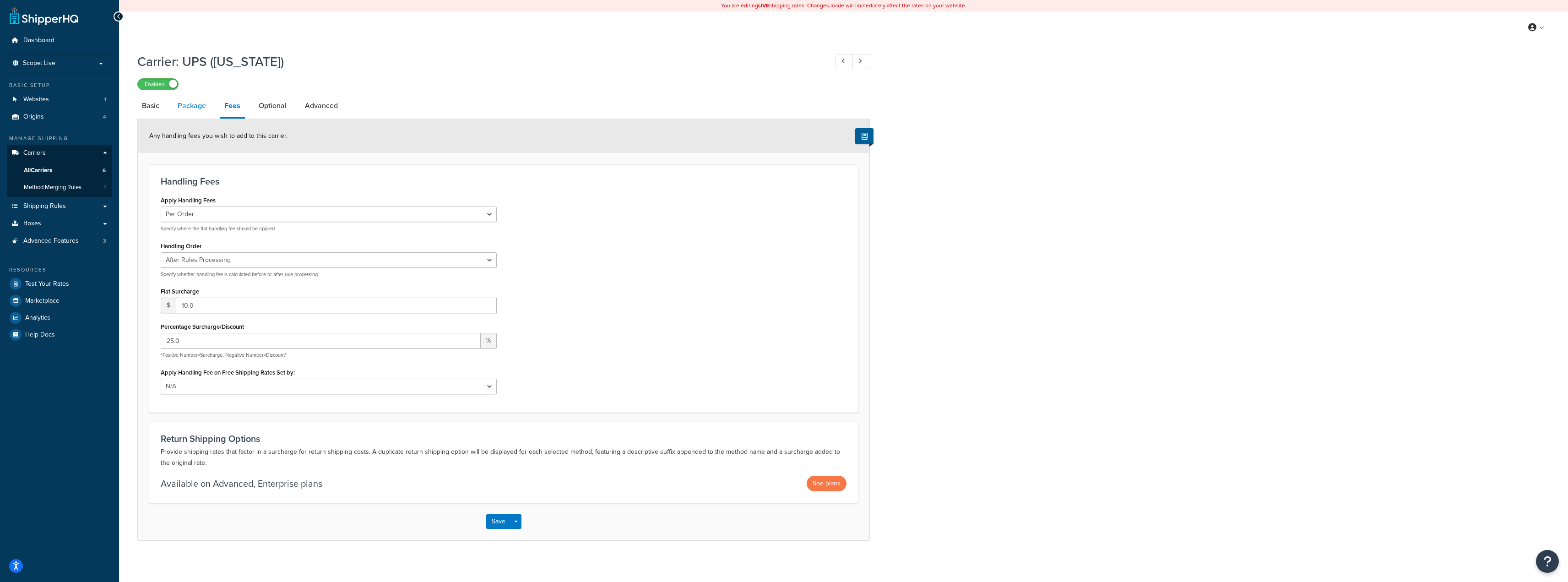
click at [196, 109] on link "Package" at bounding box center [191, 105] width 37 height 22
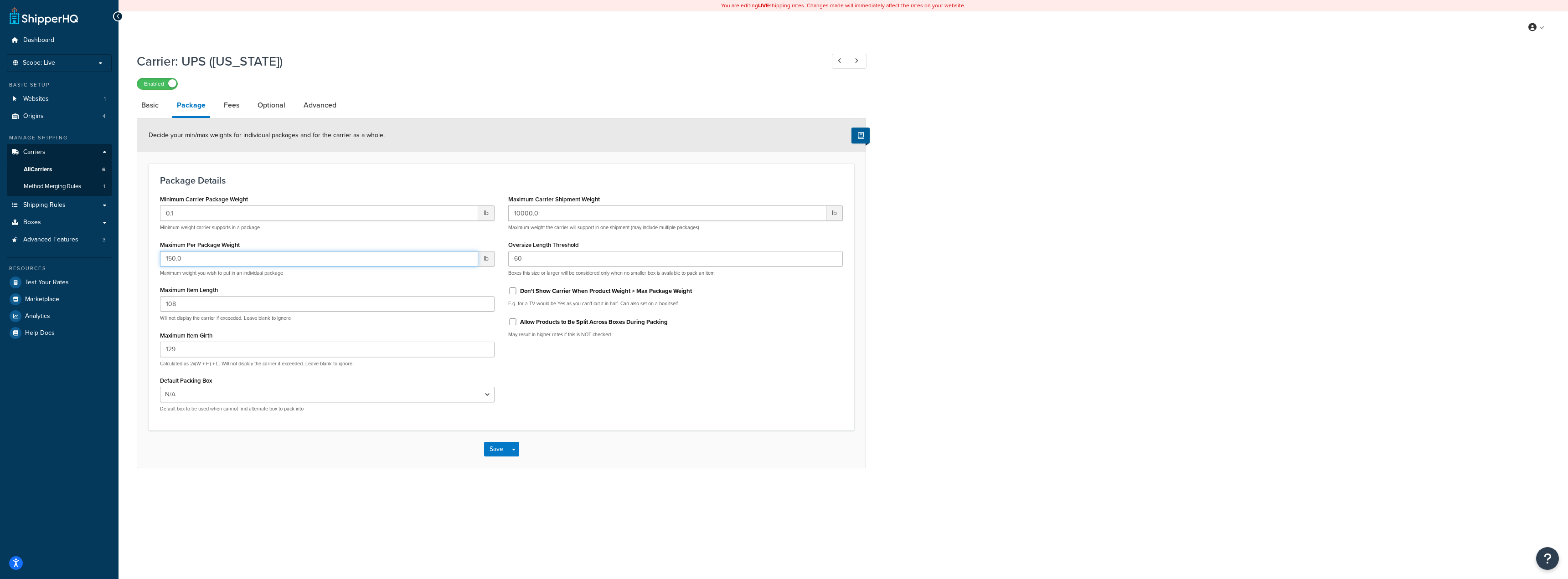
drag, startPoint x: 188, startPoint y: 258, endPoint x: 117, endPoint y: 258, distance: 71.0
click at [117, 258] on div "Dashboard Scope: Live Basic Setup Websites 1 Origins 4 Manage Shipping Carriers…" at bounding box center [784, 290] width 1568 height 579
type input "149.00"
click at [615, 370] on div "Minimum Carrier Package Weight 0.1 lb Minimum weight carrier supports in a pack…" at bounding box center [501, 306] width 697 height 226
drag, startPoint x: 222, startPoint y: 352, endPoint x: 130, endPoint y: 340, distance: 92.8
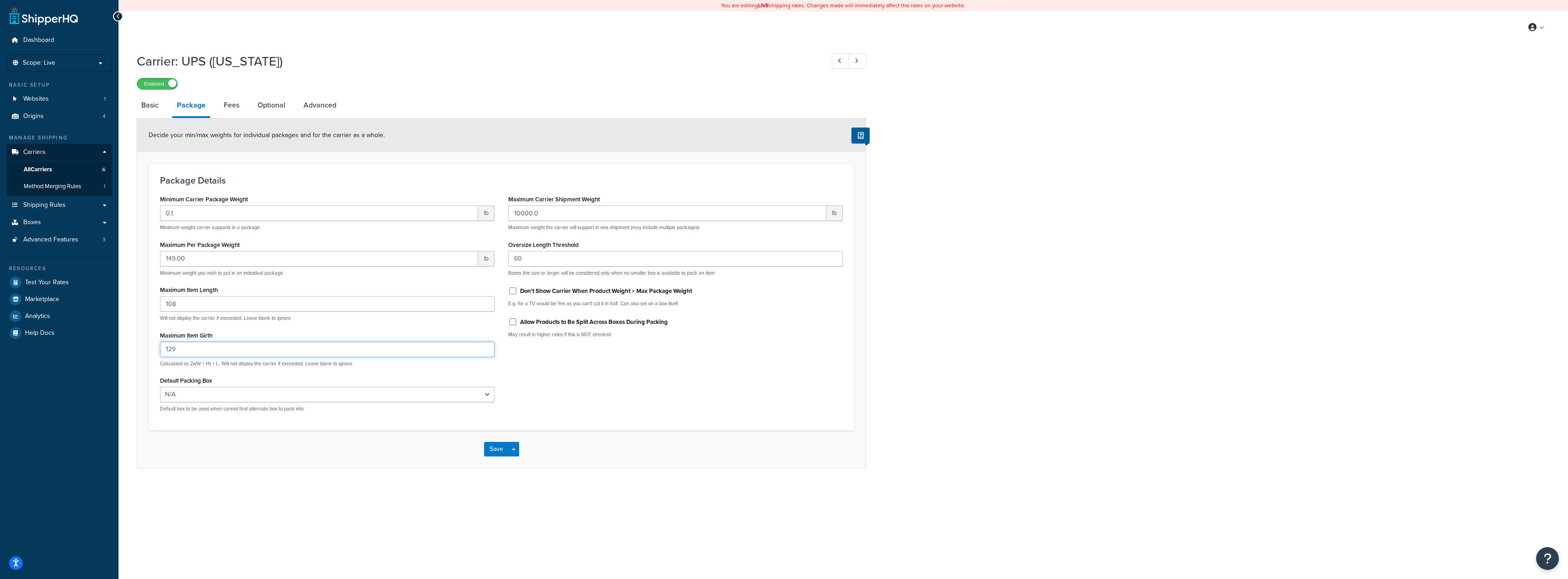
click at [130, 340] on div "Carrier: UPS ([US_STATE]) Enabled Basic Package Fees Optional Advanced Decide y…" at bounding box center [843, 269] width 1450 height 443
click at [494, 451] on button "Save" at bounding box center [496, 449] width 24 height 15
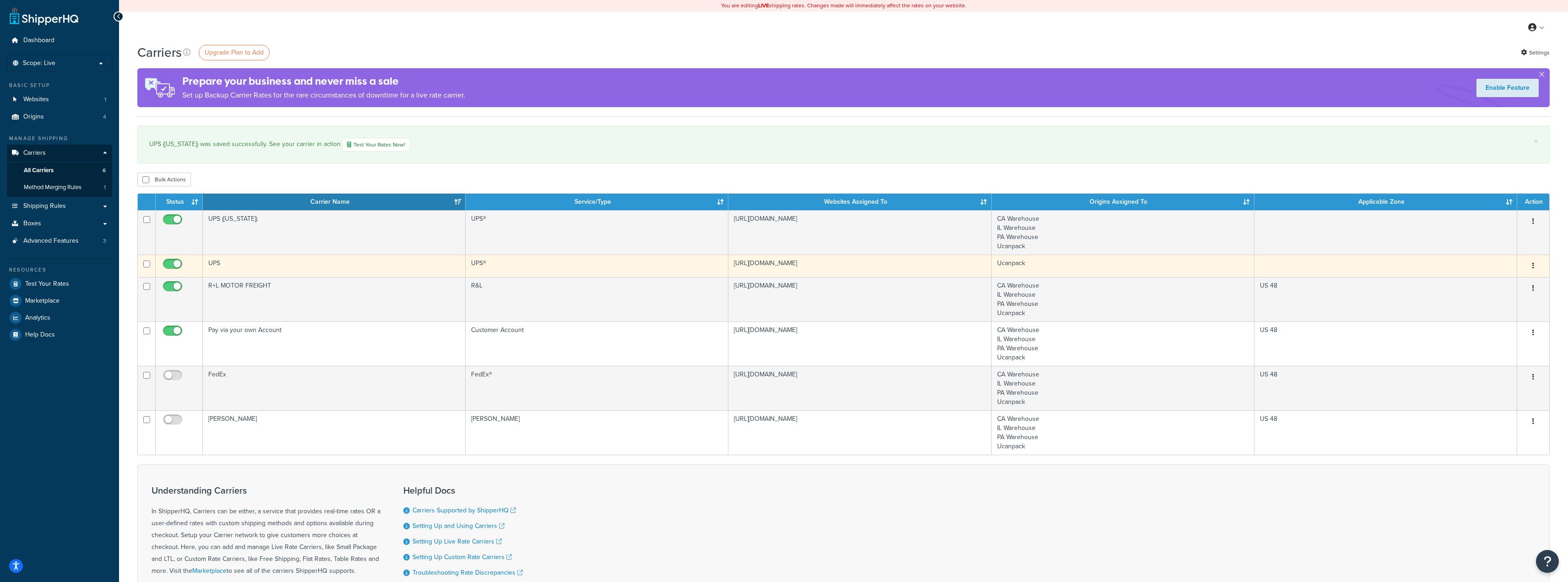
click at [230, 263] on td "UPS" at bounding box center [334, 266] width 263 height 23
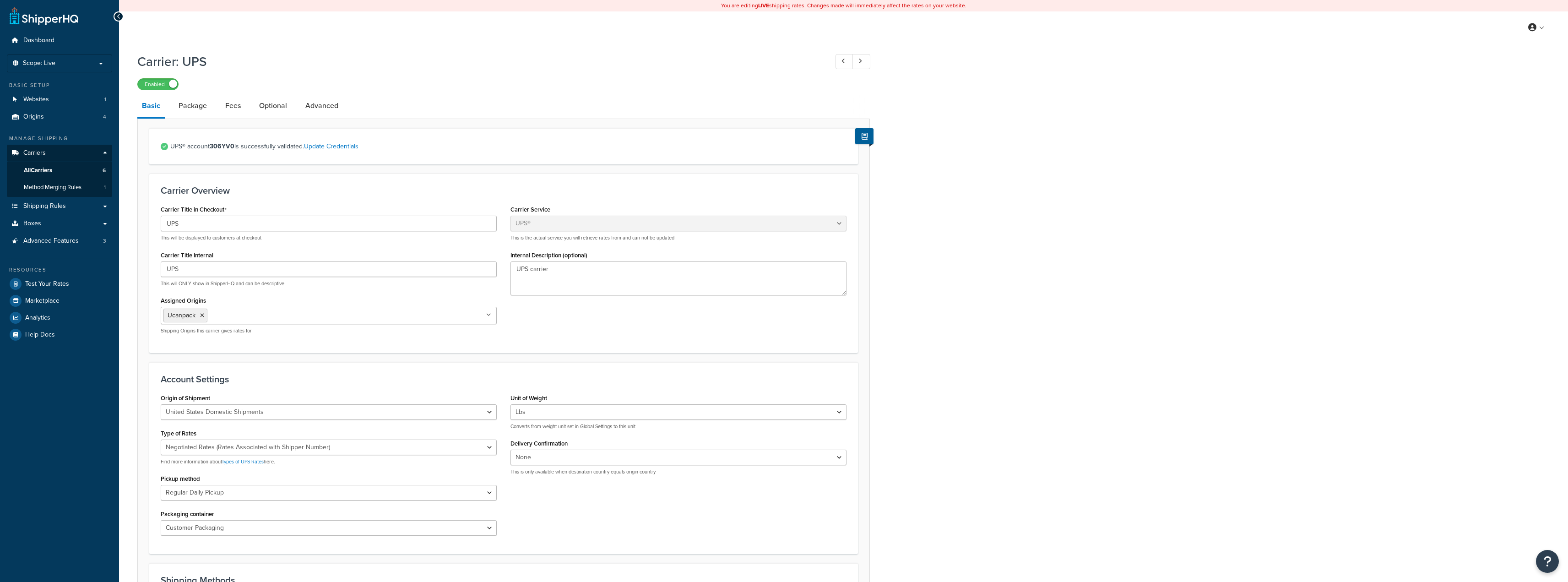
select select "ups"
click at [192, 104] on link "Package" at bounding box center [192, 105] width 37 height 22
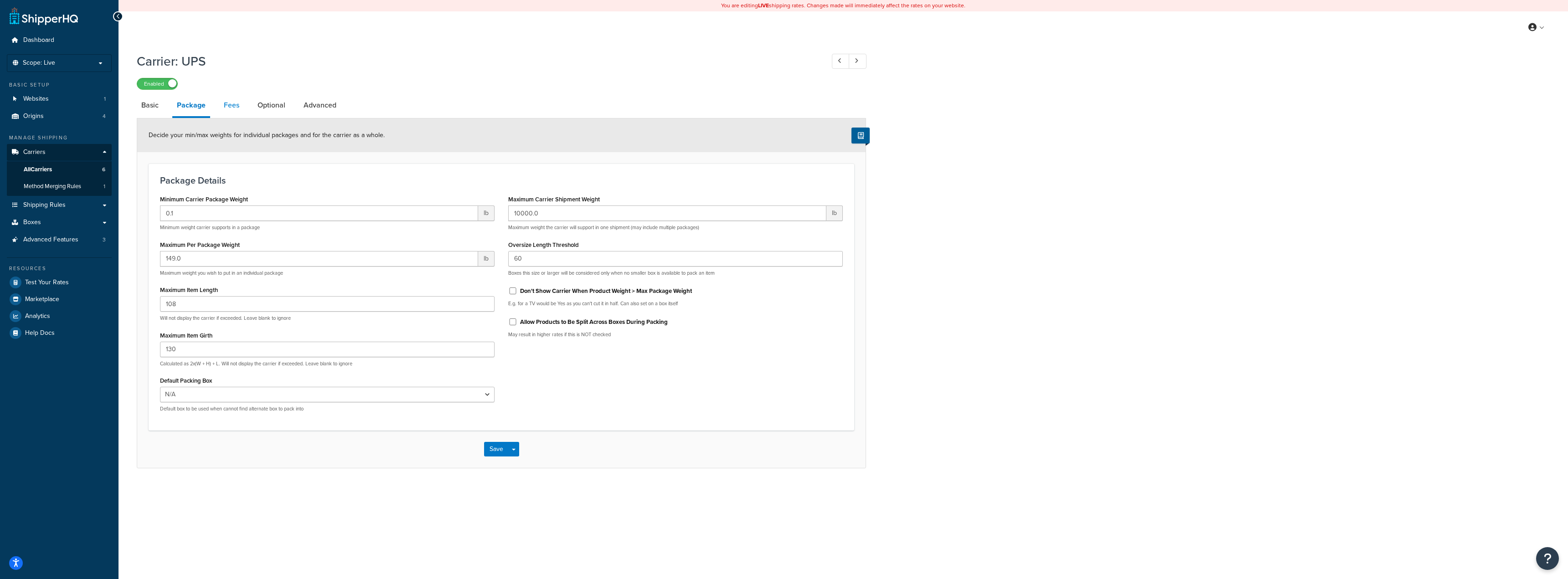
click at [233, 104] on link "Fees" at bounding box center [232, 105] width 24 height 22
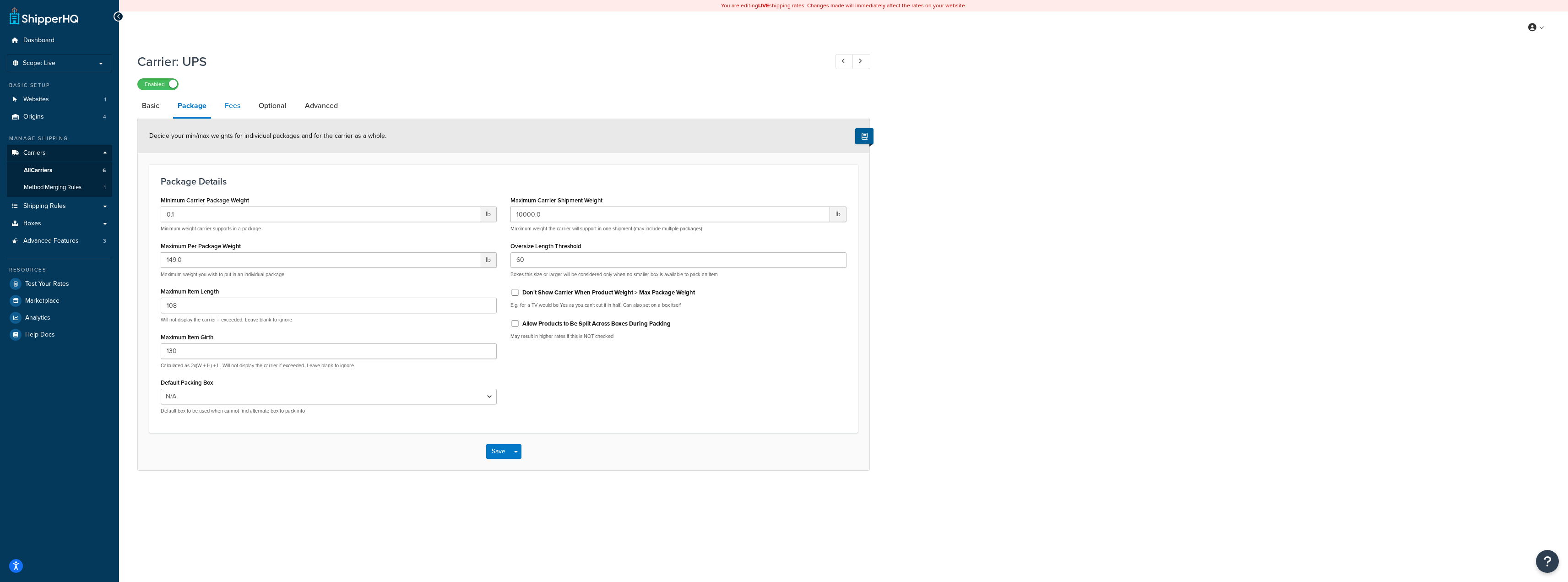
select select "AFTER"
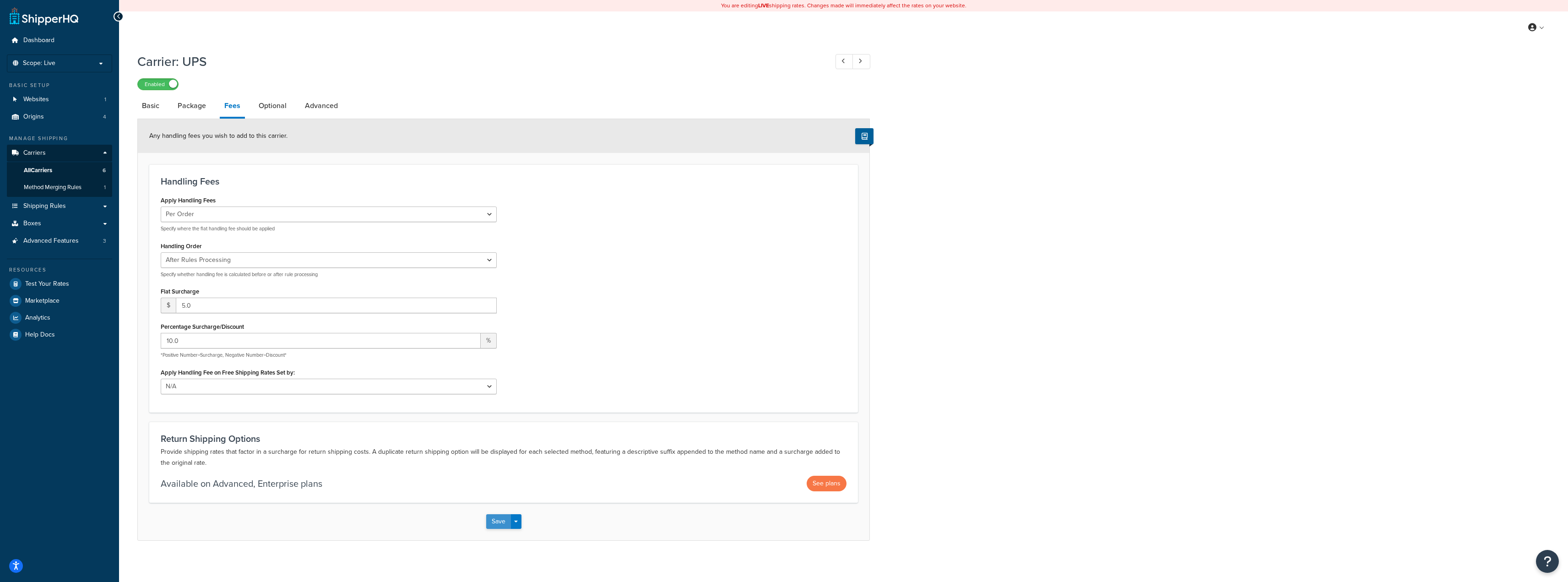
click at [491, 524] on button "Save" at bounding box center [498, 521] width 24 height 15
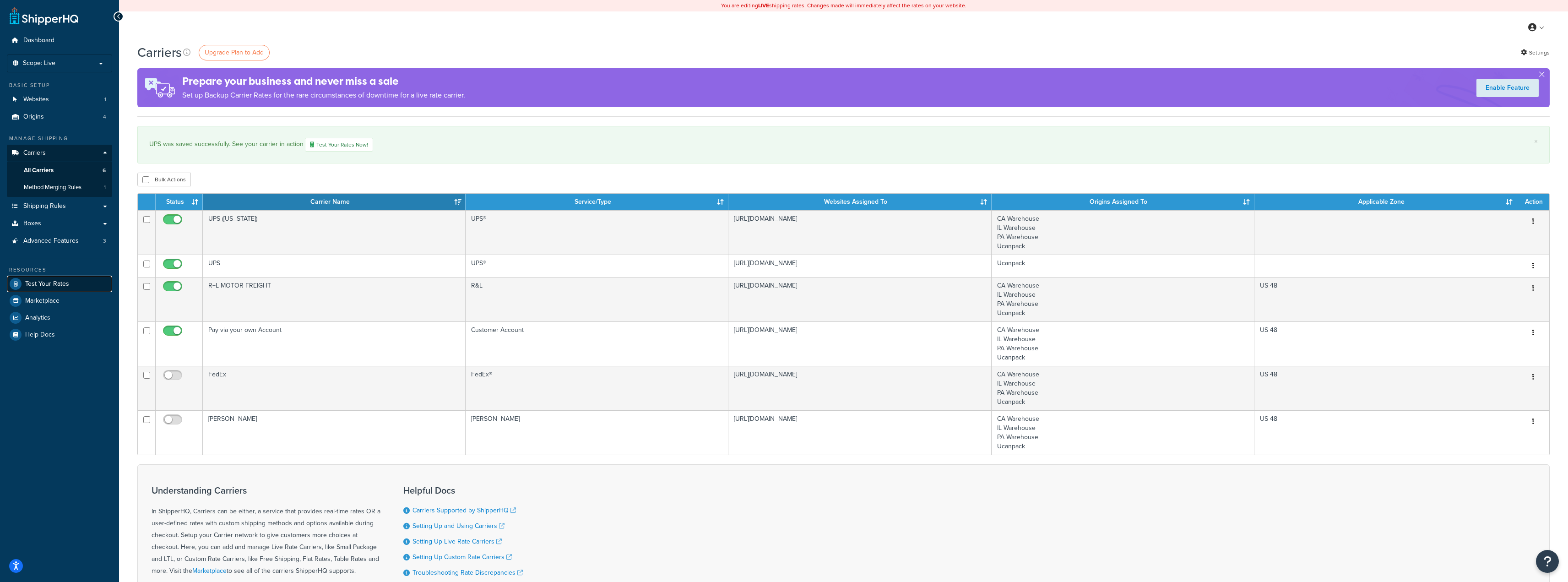
click at [56, 282] on span "Test Your Rates" at bounding box center [47, 284] width 44 height 8
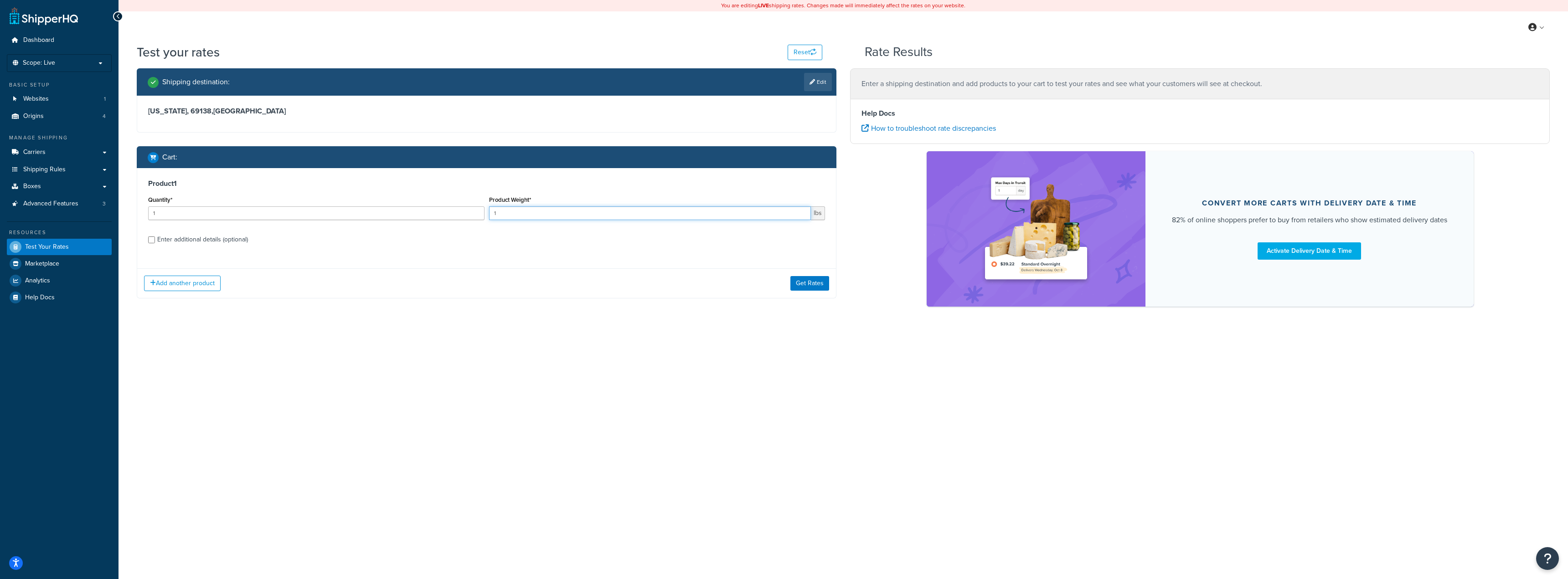
click at [553, 208] on input "1" at bounding box center [650, 213] width 322 height 14
